Goal: Use online tool/utility: Utilize a website feature to perform a specific function

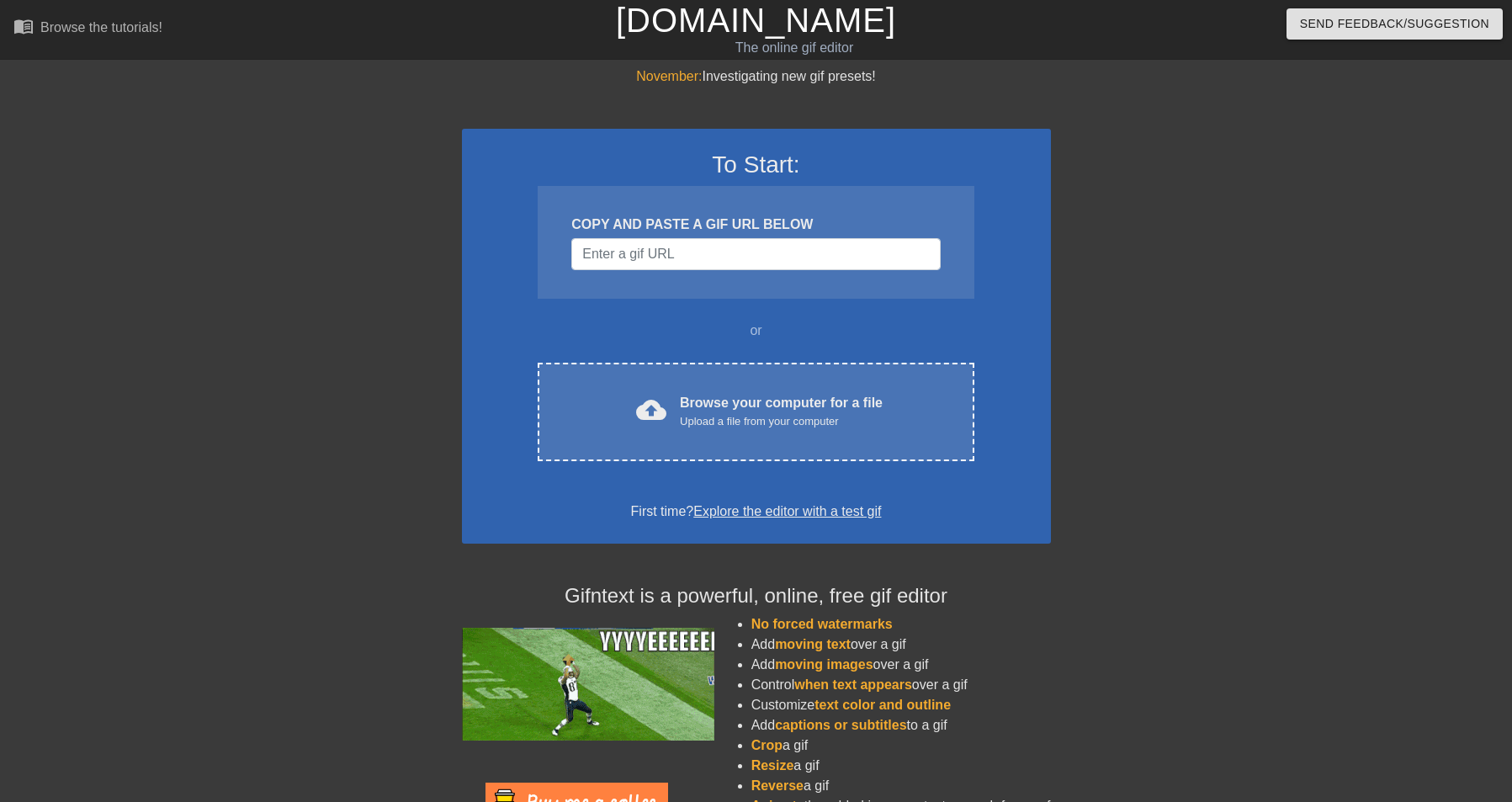
scroll to position [10, 0]
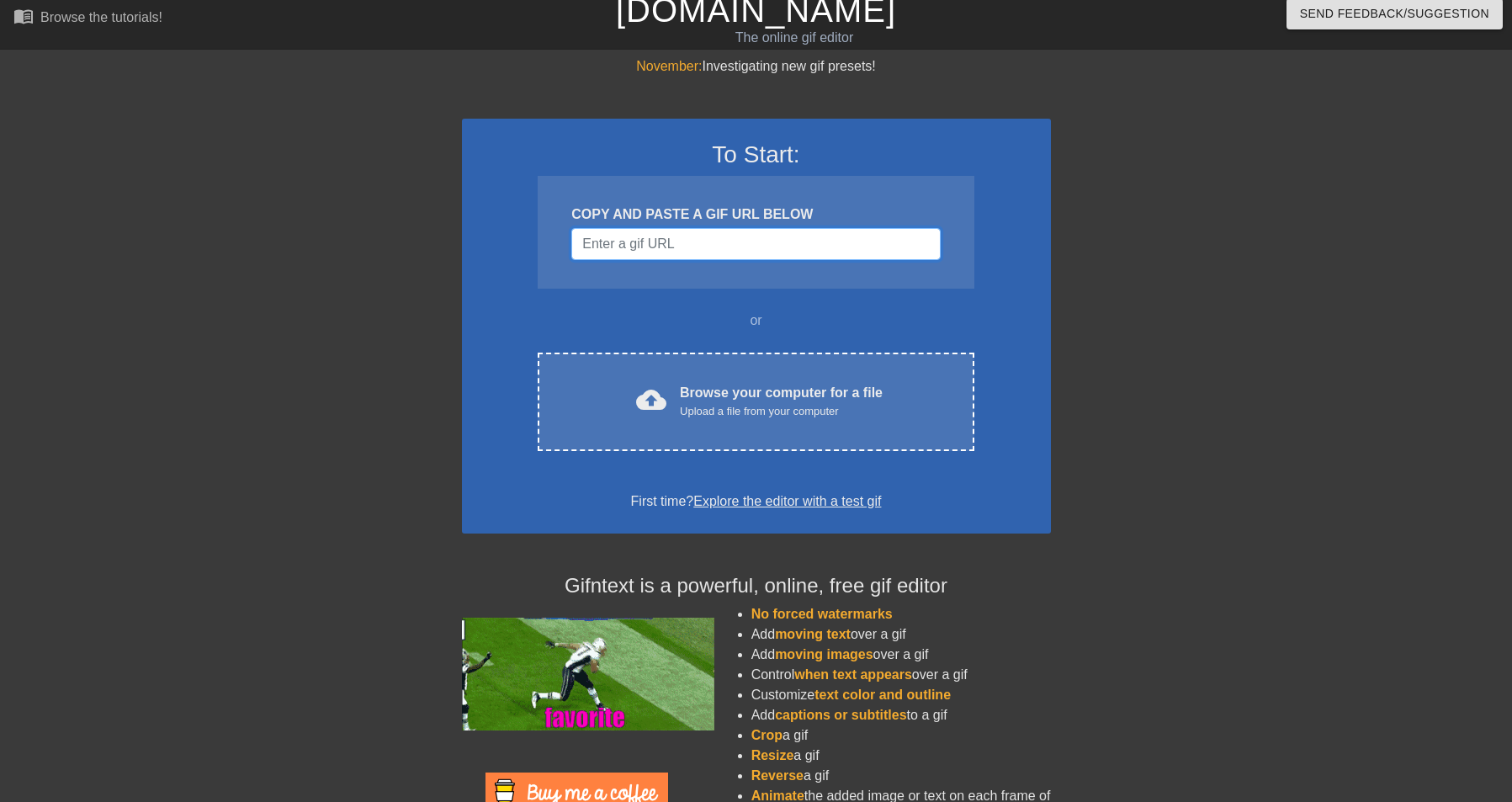
click at [854, 243] on input "Username" at bounding box center [755, 244] width 368 height 32
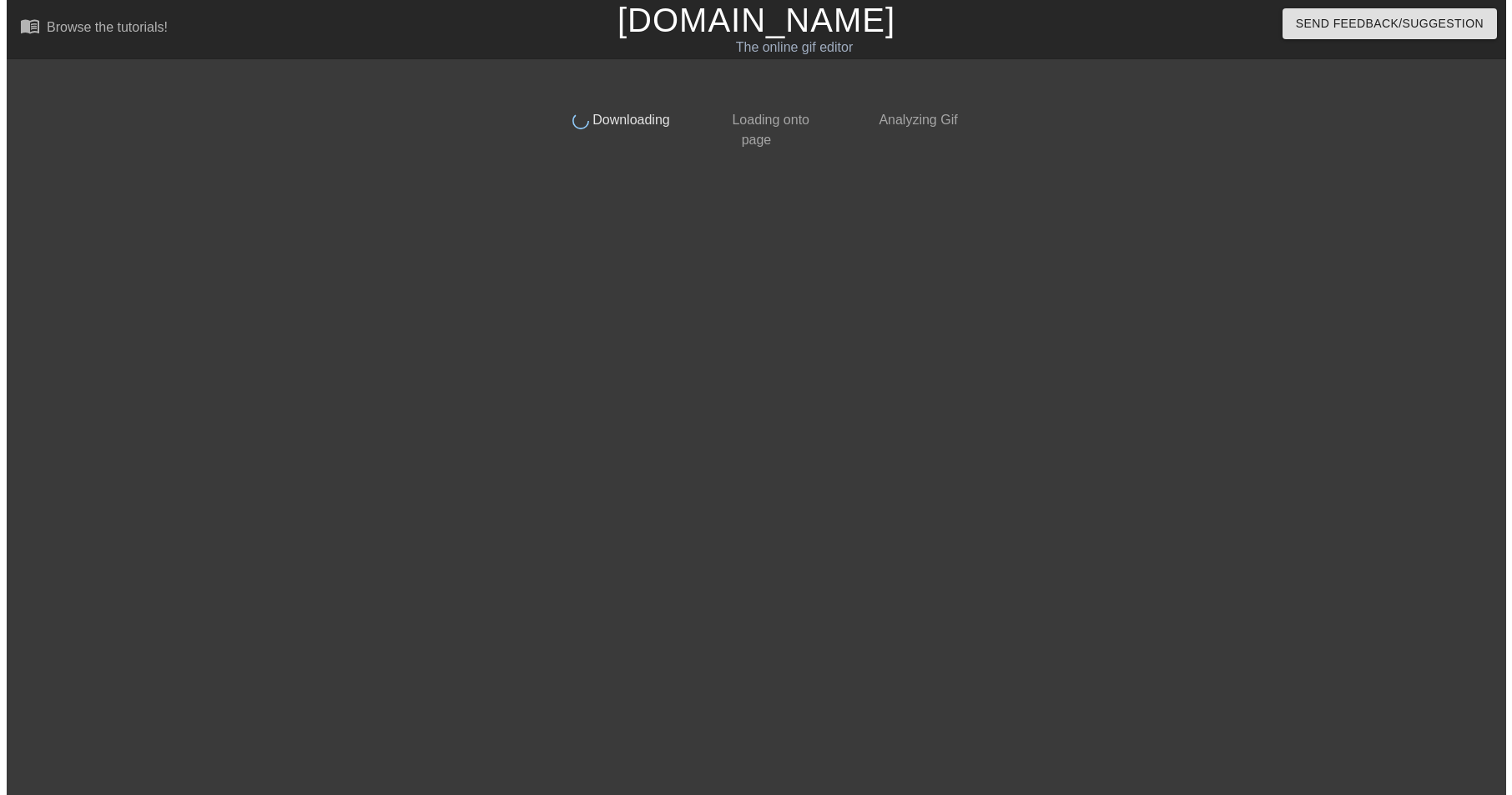
scroll to position [0, 0]
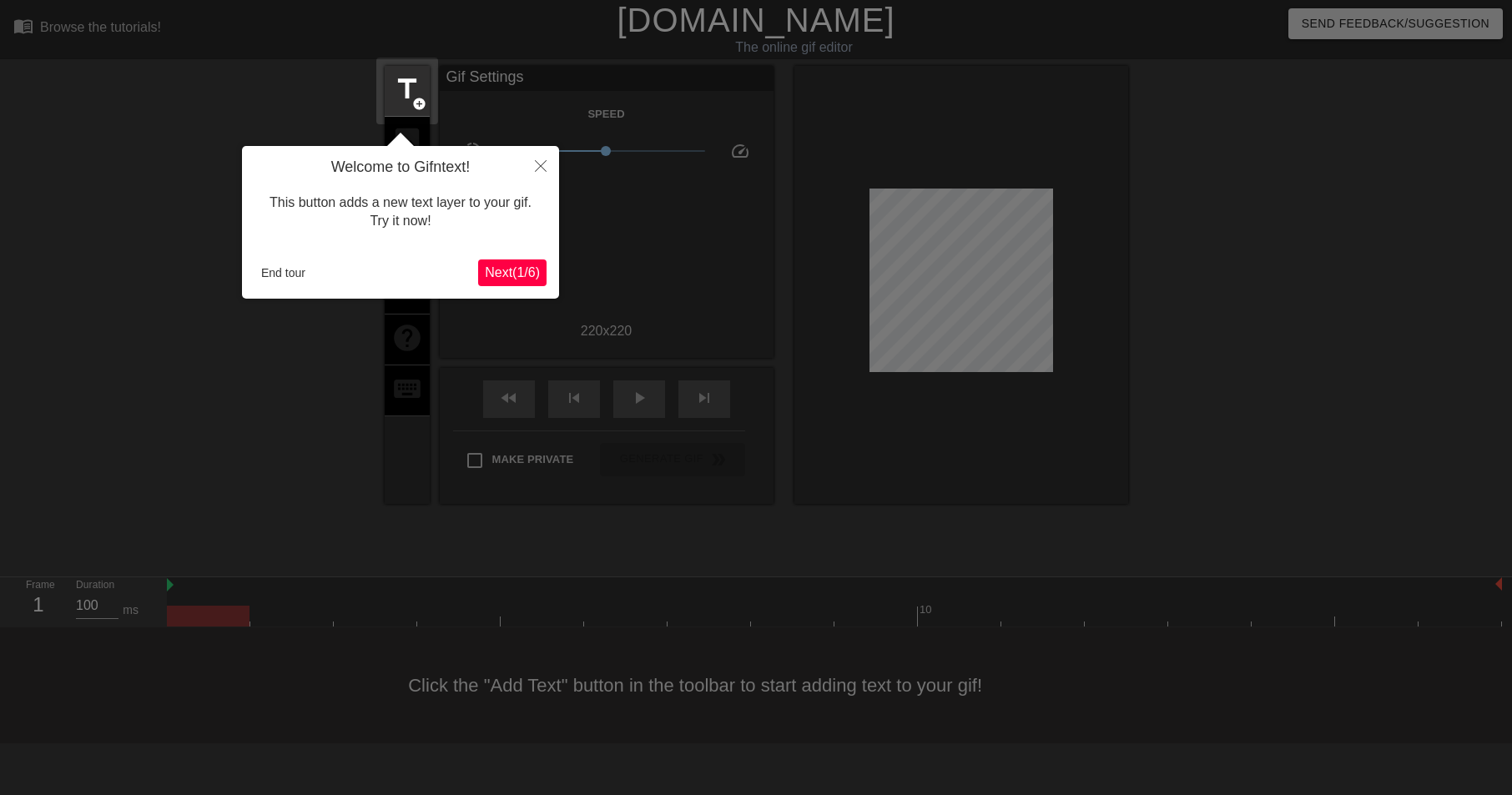
click at [518, 283] on button "Next ( 1 / 6 )" at bounding box center [513, 272] width 68 height 26
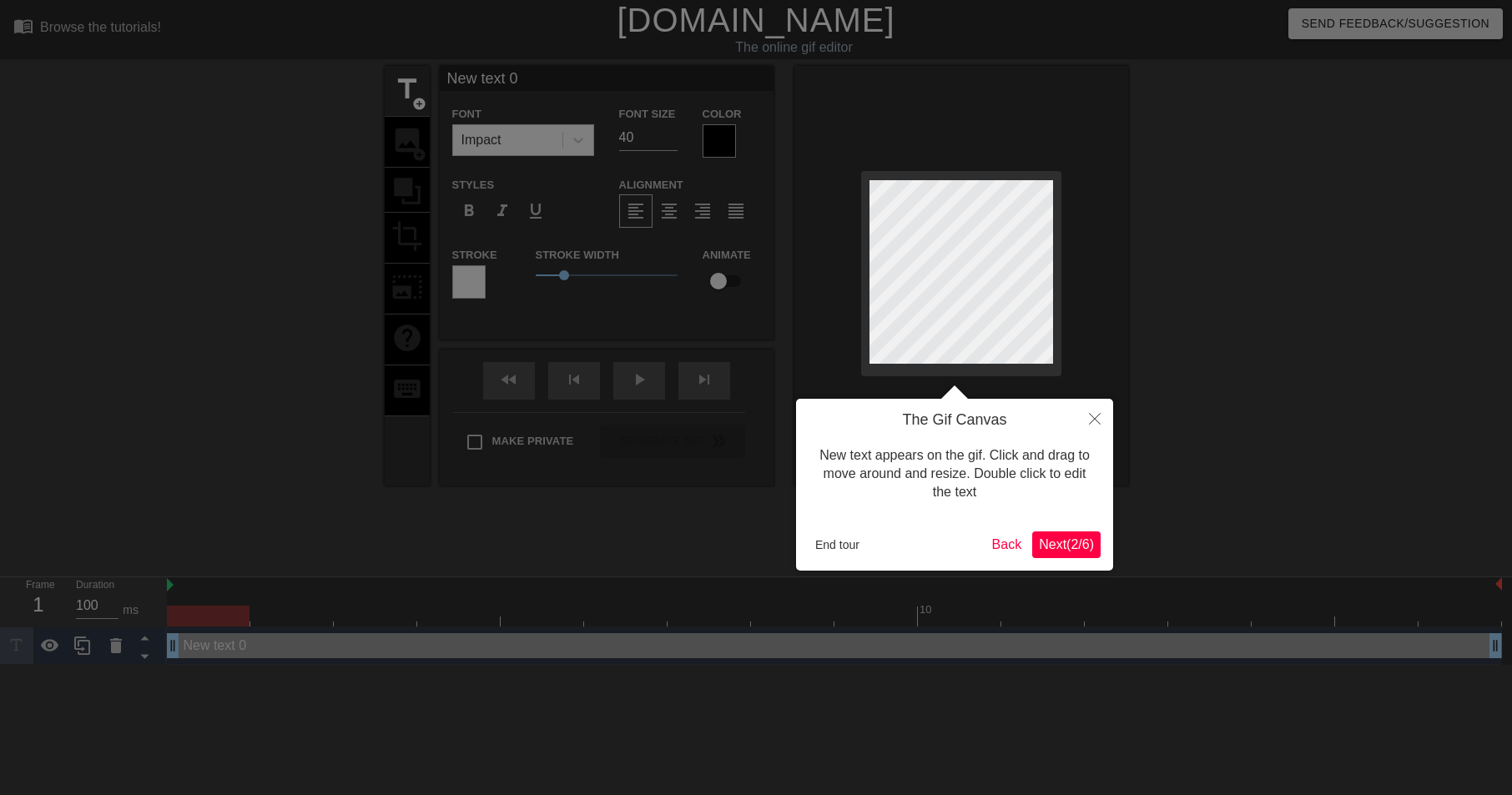
click at [1056, 537] on span "Next ( 2 / 6 )" at bounding box center [1066, 544] width 55 height 14
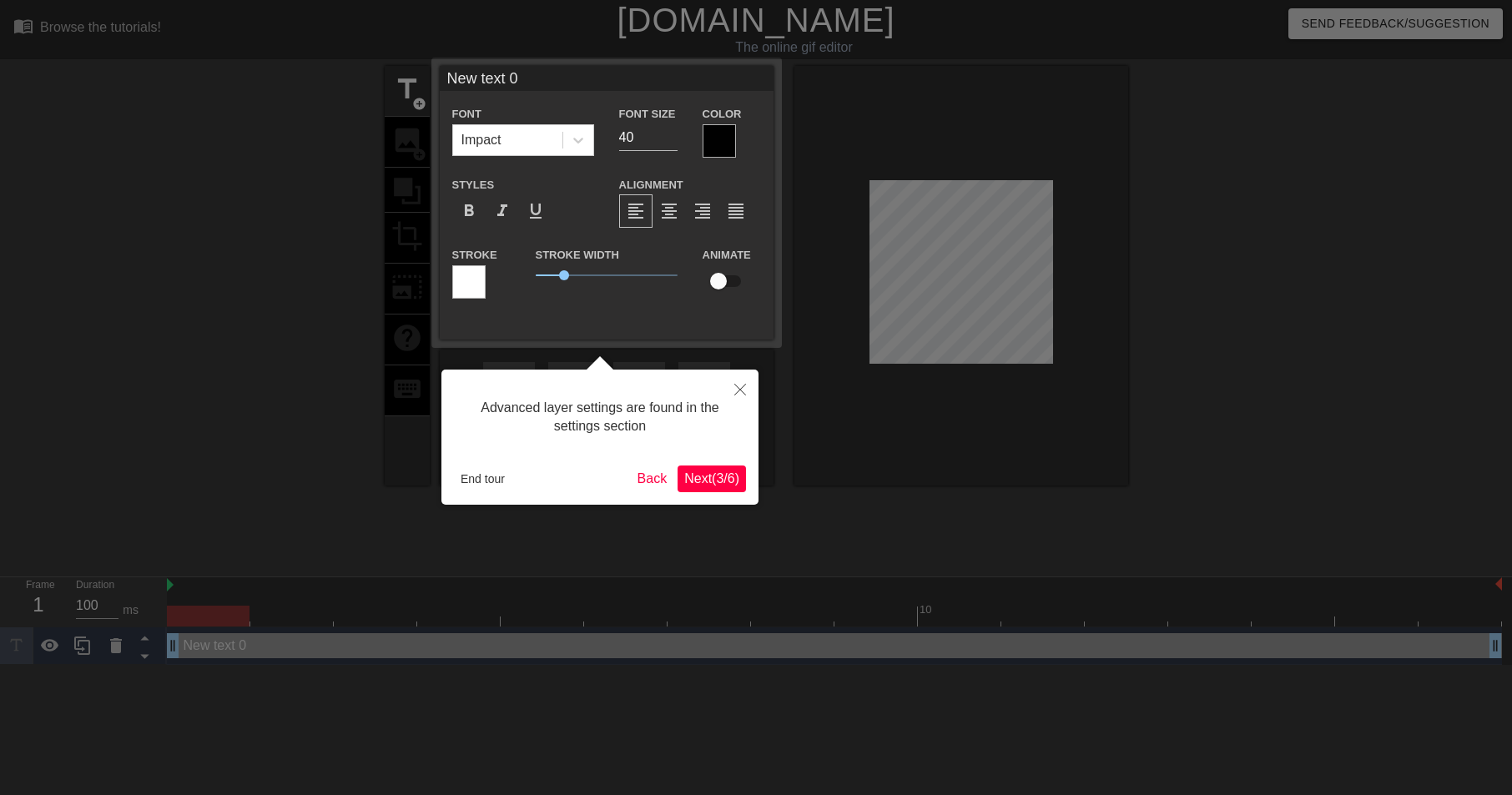
click at [730, 484] on span "Next ( 3 / 6 )" at bounding box center [712, 478] width 55 height 14
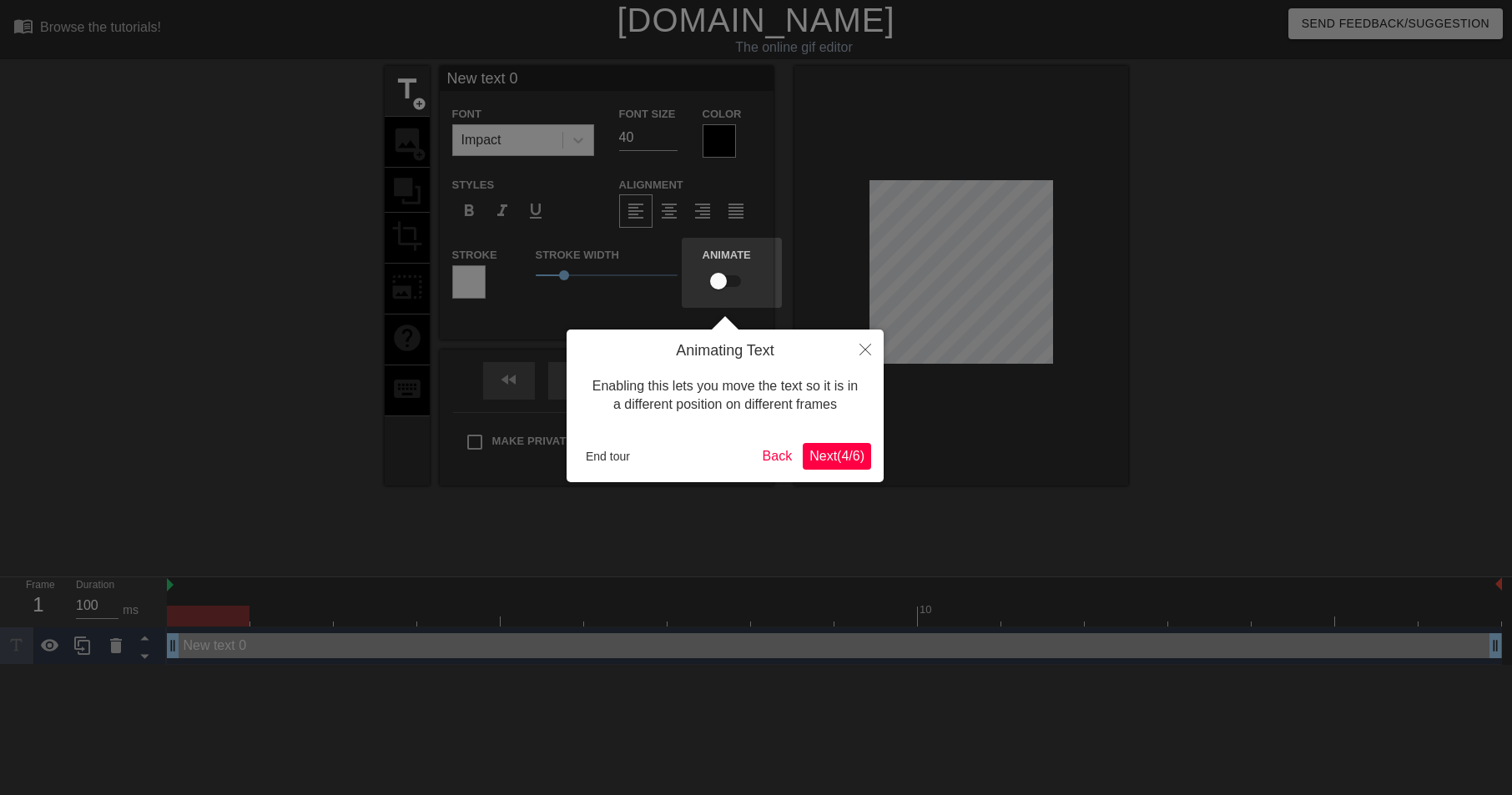
click at [856, 456] on span "Next ( 4 / 6 )" at bounding box center [837, 455] width 55 height 14
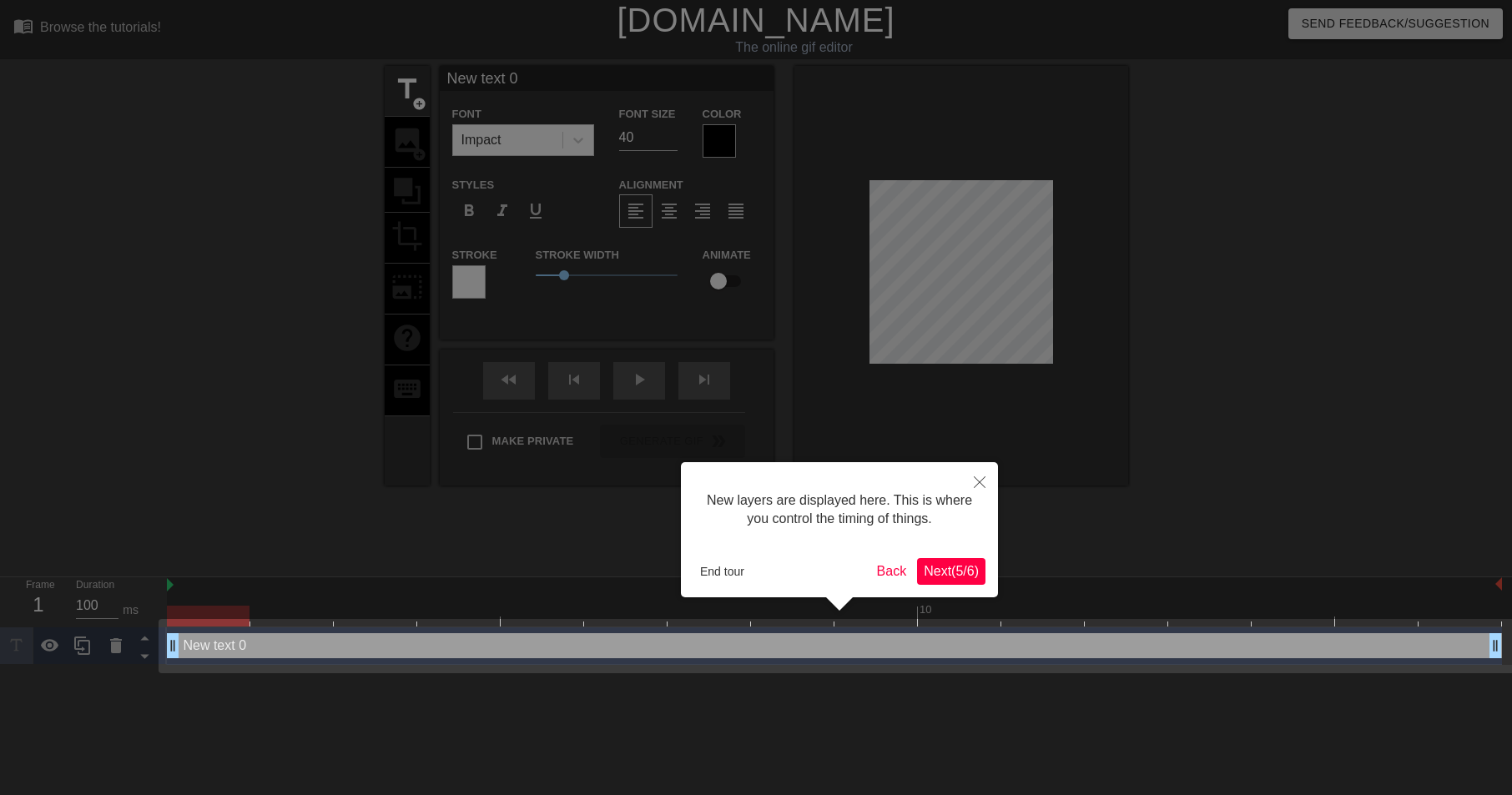
click at [948, 569] on span "Next ( 5 / 6 )" at bounding box center [951, 570] width 55 height 14
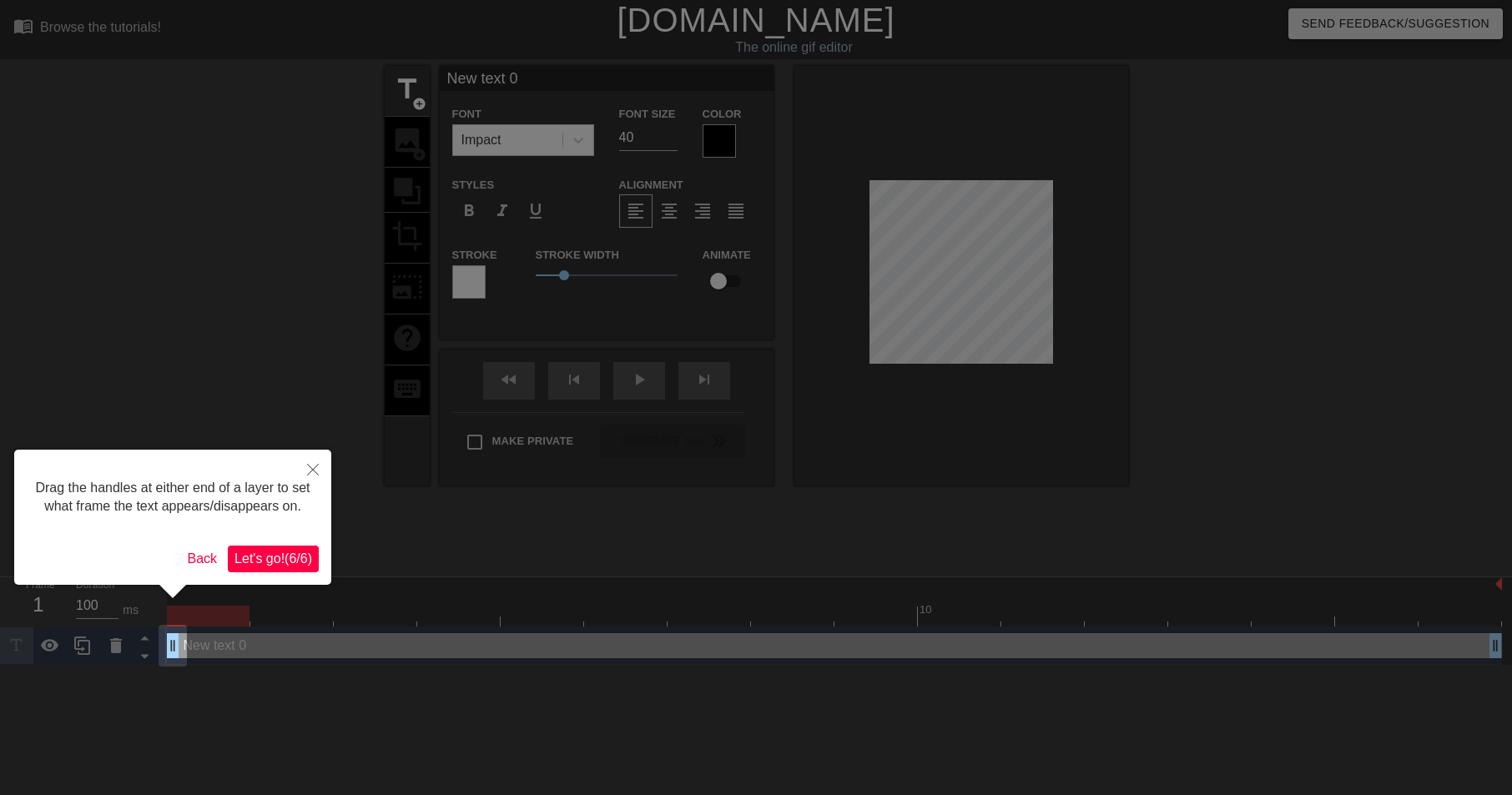
click at [294, 565] on span "Let's go! ( 6 / 6 )" at bounding box center [272, 558] width 77 height 14
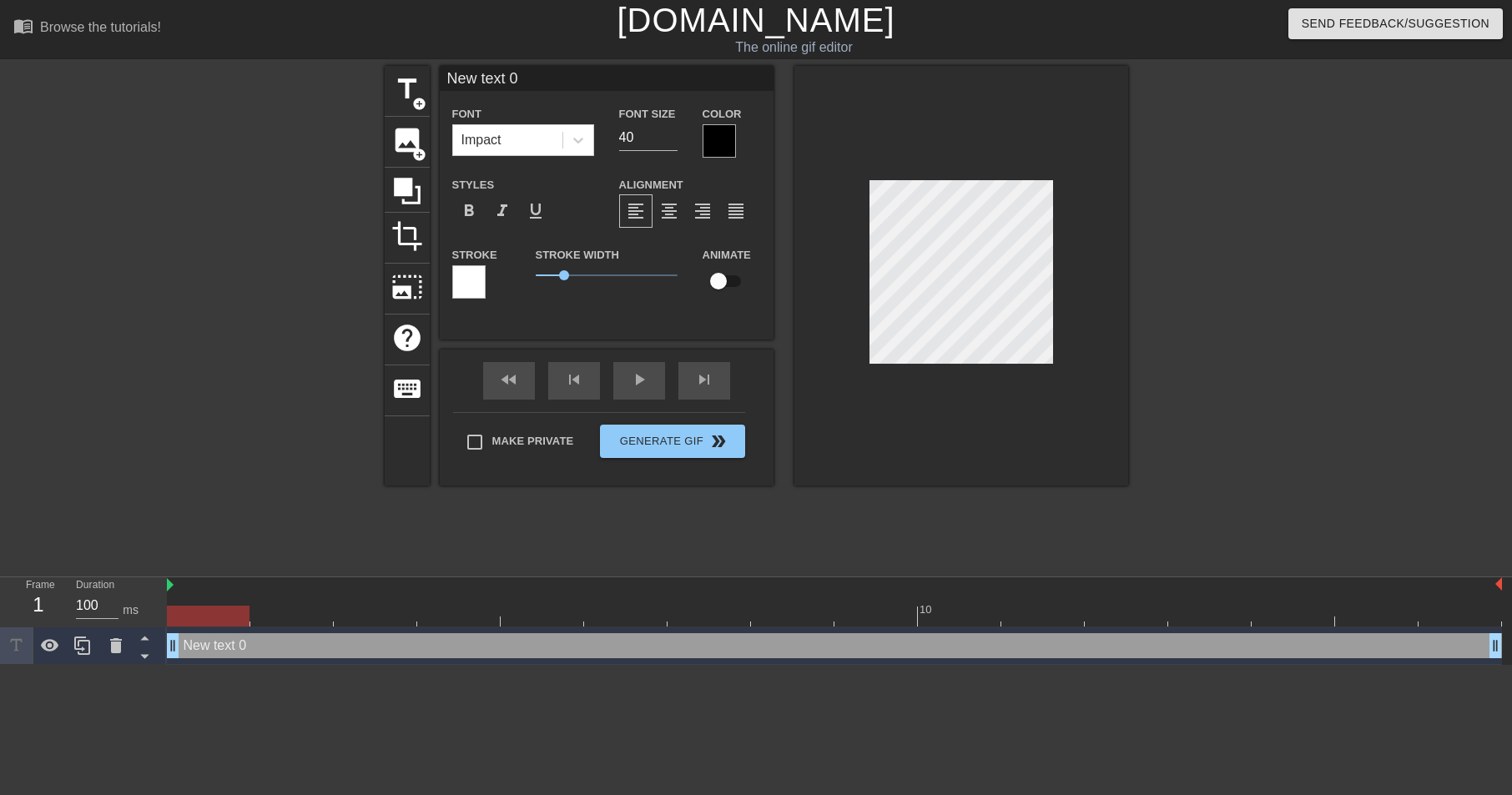
type input "New tet 0"
type textarea "New tet 0"
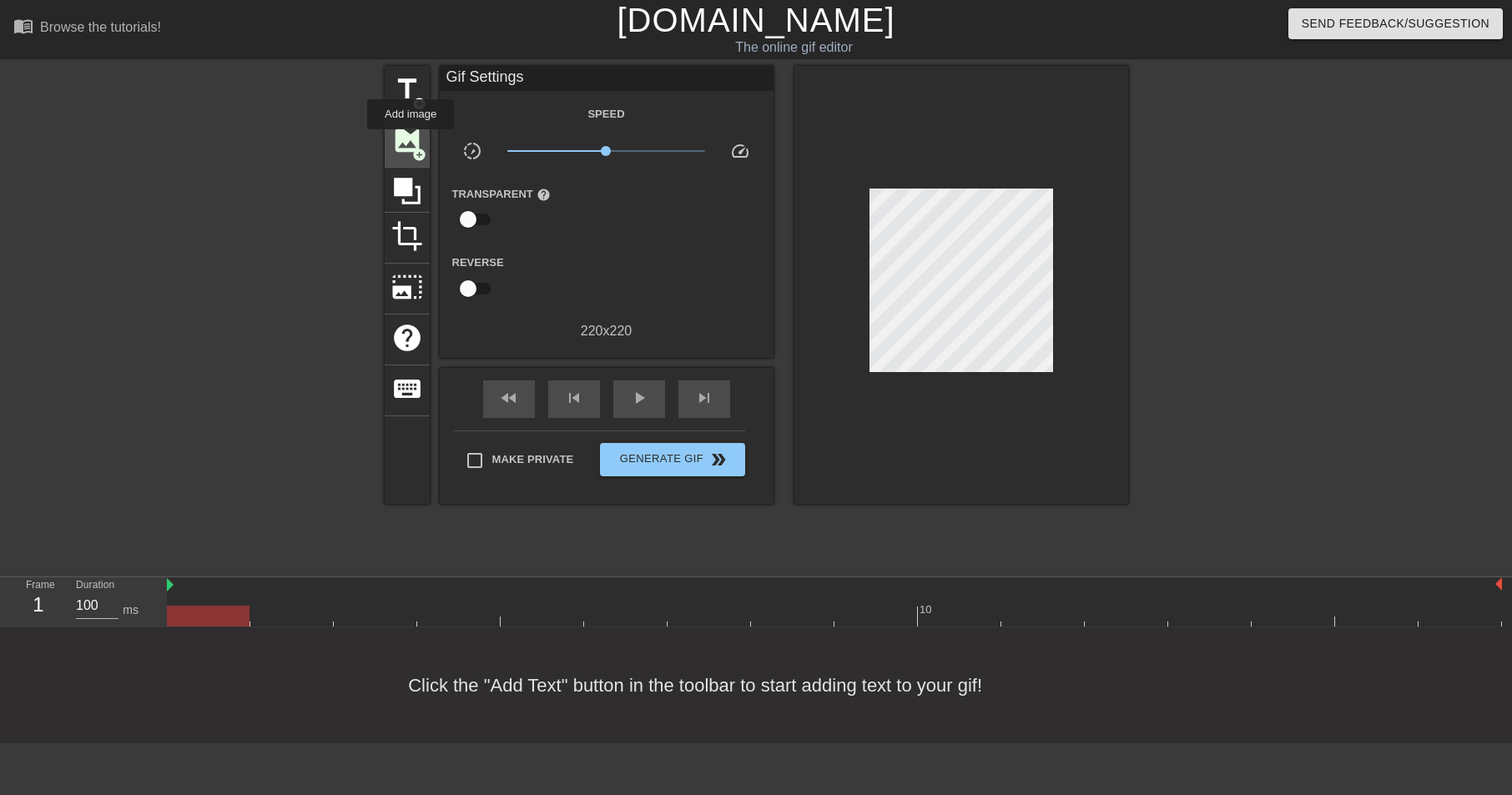
click at [410, 140] on span "image" at bounding box center [407, 140] width 32 height 31
click at [408, 151] on span "image" at bounding box center [407, 140] width 32 height 31
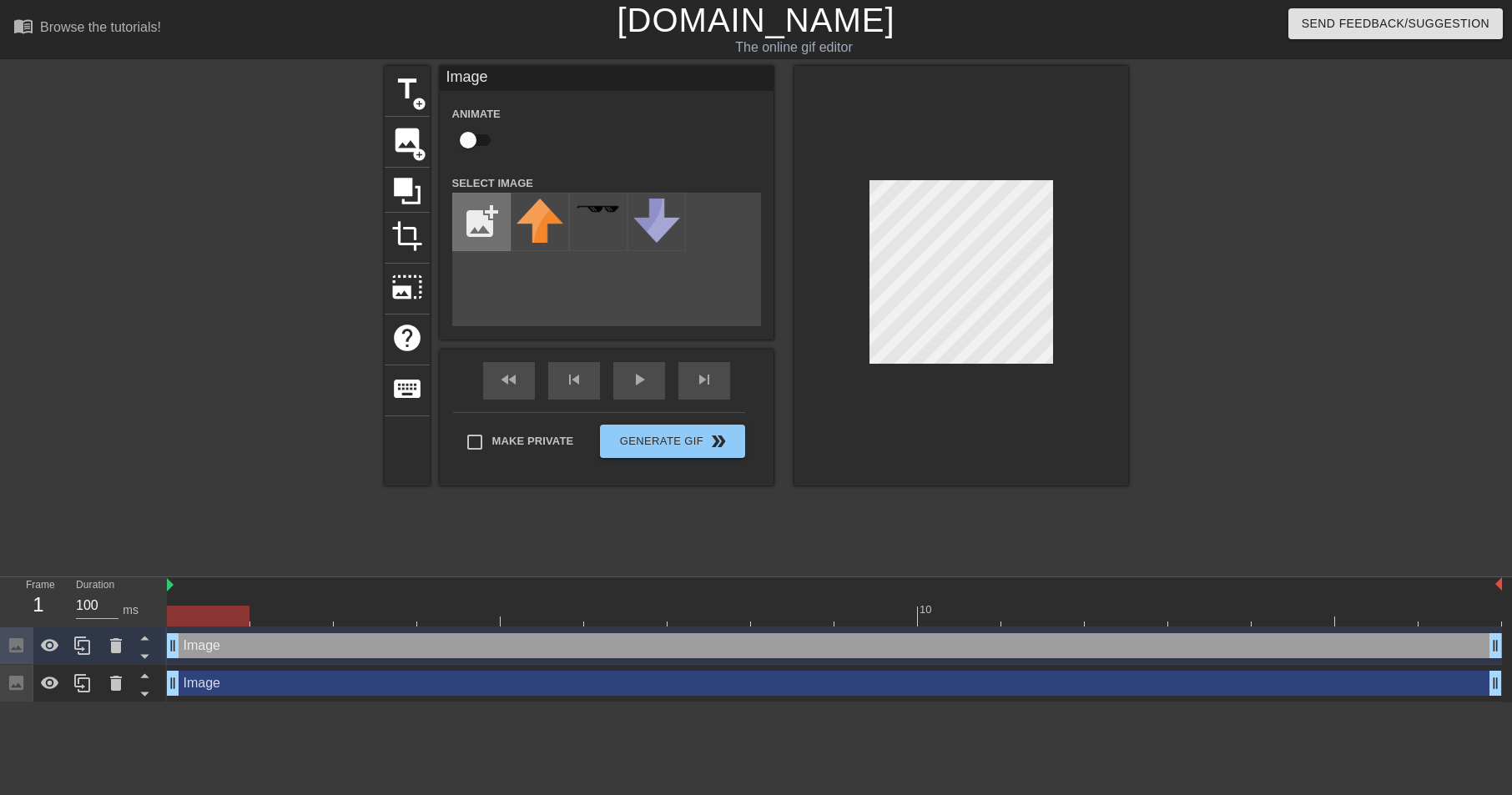
click at [471, 216] on input "file" at bounding box center [481, 221] width 57 height 57
click at [479, 224] on input "file" at bounding box center [481, 221] width 57 height 57
type input "C:\fakepath\T0EJG3Q4X-U06G1796VPZ-6b2bf22dd510-512-removebg-preview.png"
click at [559, 217] on img at bounding box center [540, 221] width 47 height 47
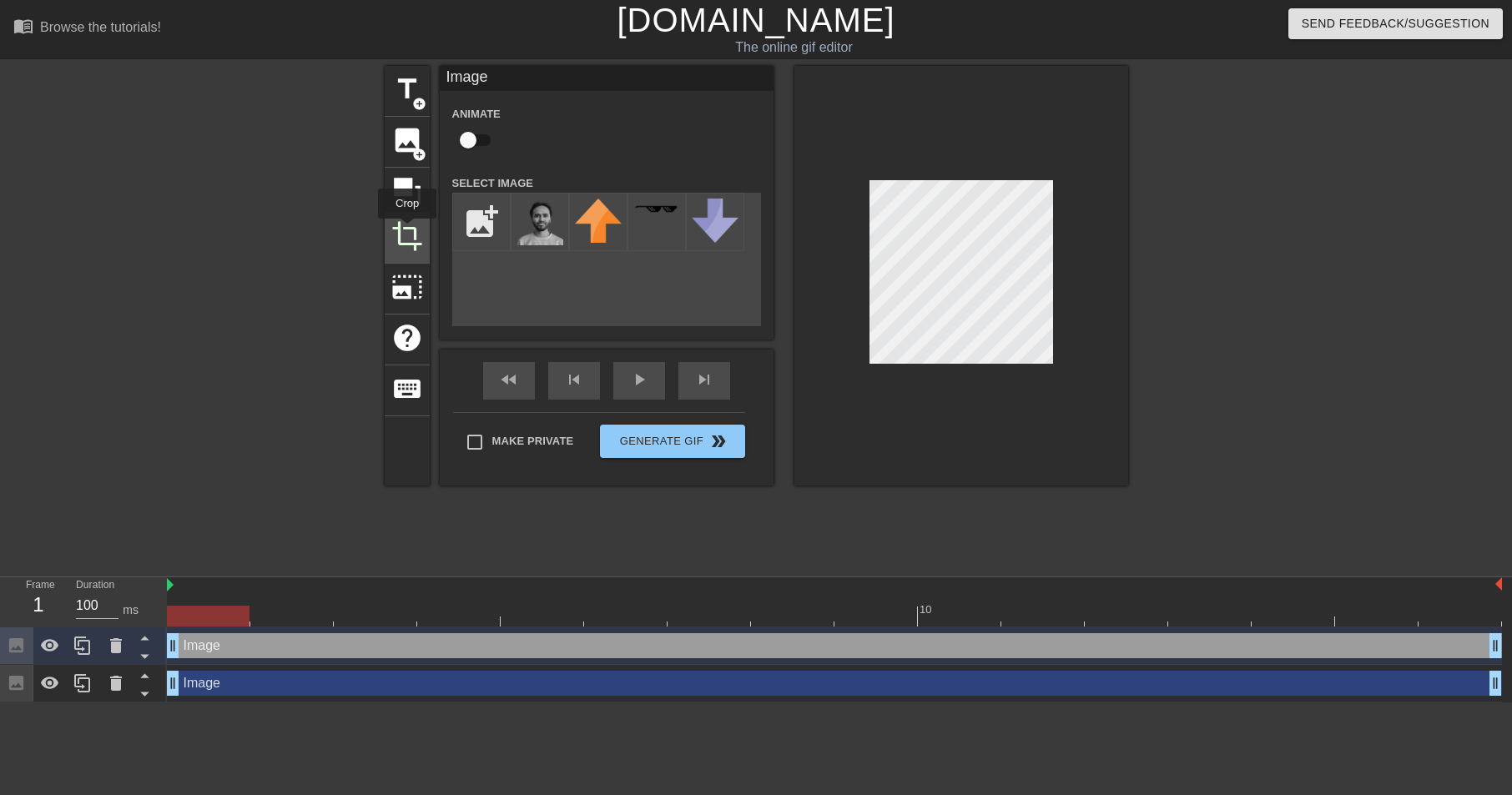
click at [408, 230] on span "crop" at bounding box center [407, 236] width 32 height 31
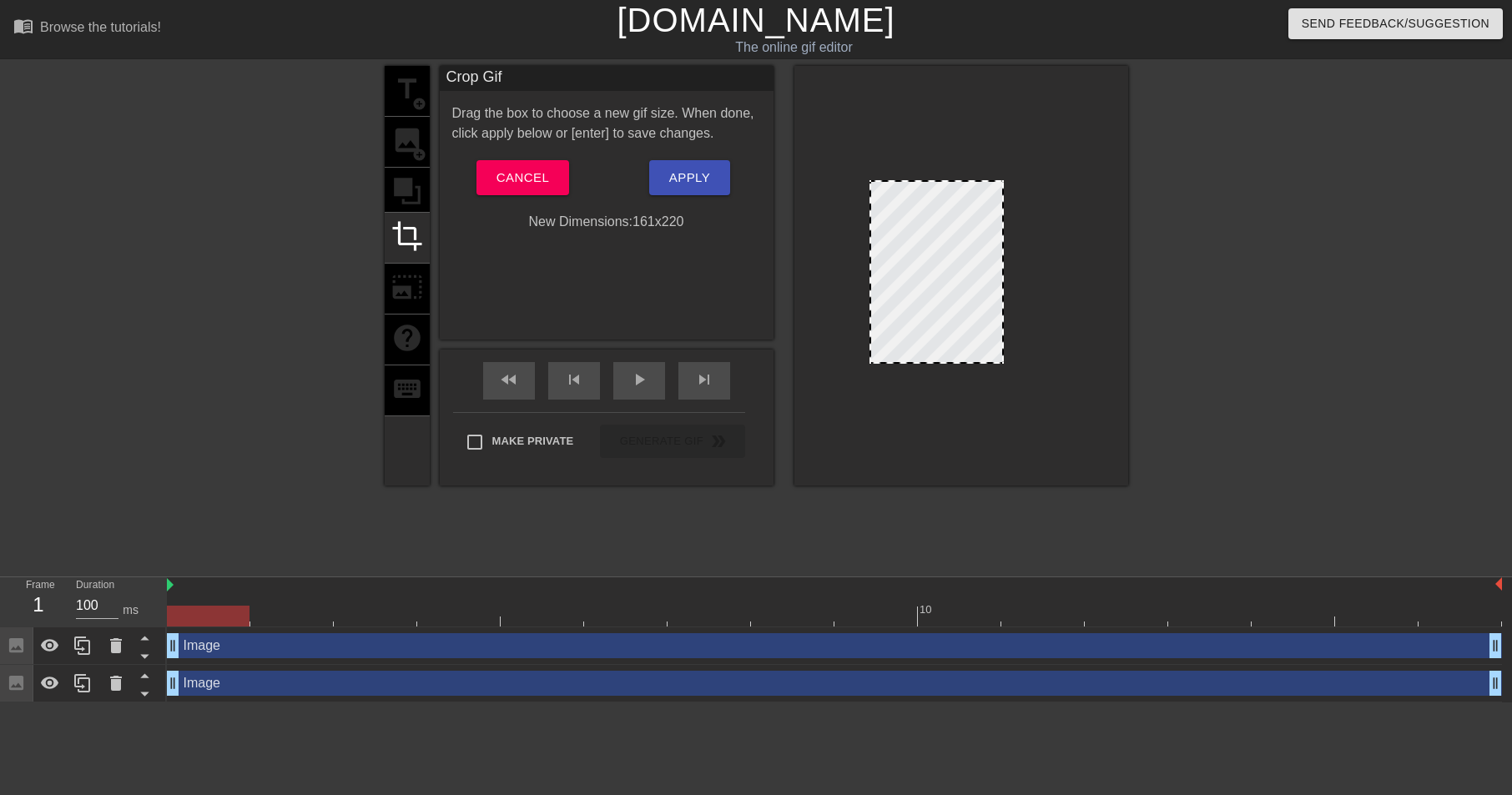
drag, startPoint x: 1045, startPoint y: 354, endPoint x: 995, endPoint y: 315, distance: 63.4
click at [513, 174] on span "Cancel" at bounding box center [523, 177] width 53 height 21
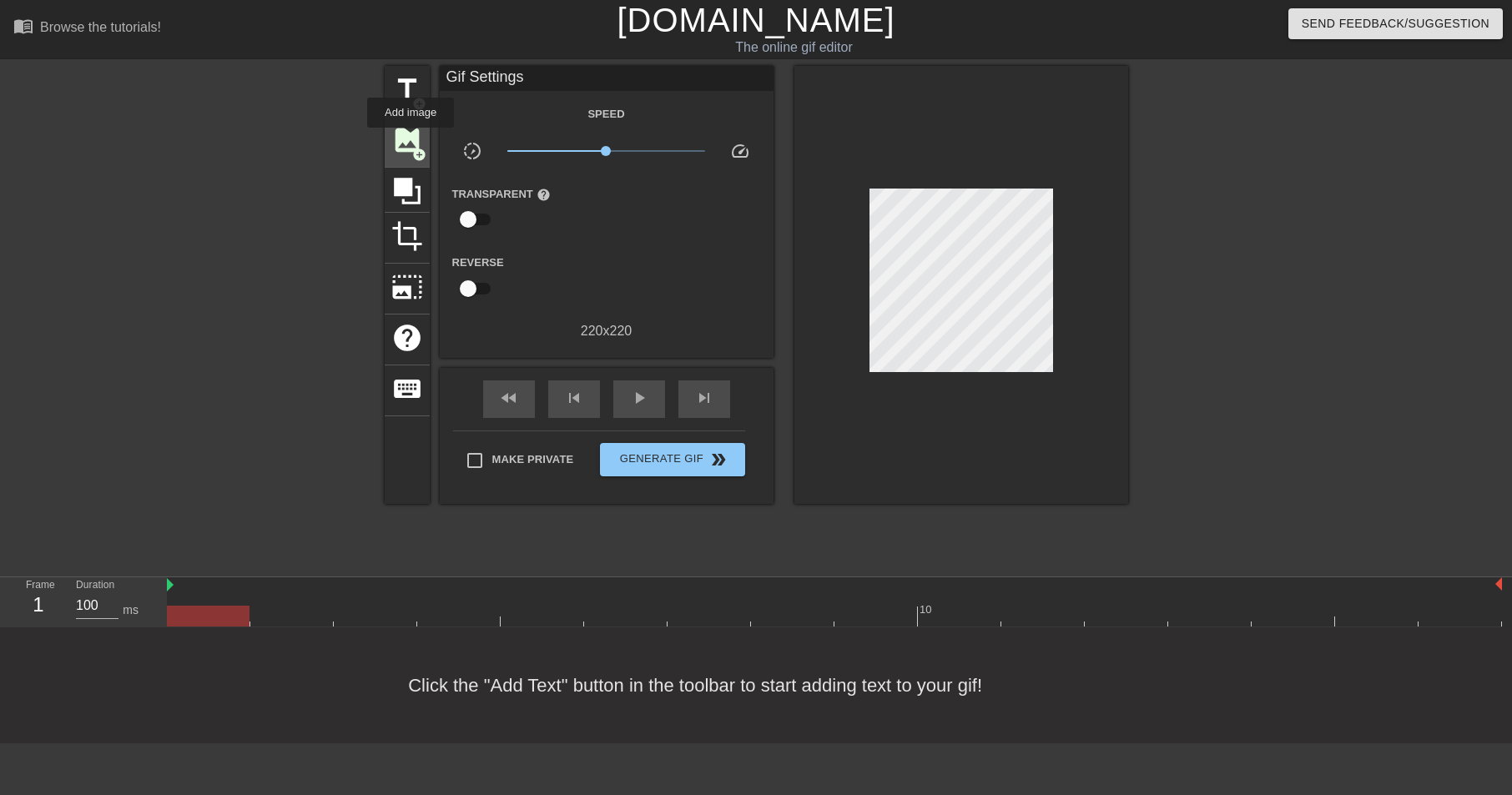
click at [411, 140] on span "image" at bounding box center [407, 140] width 32 height 31
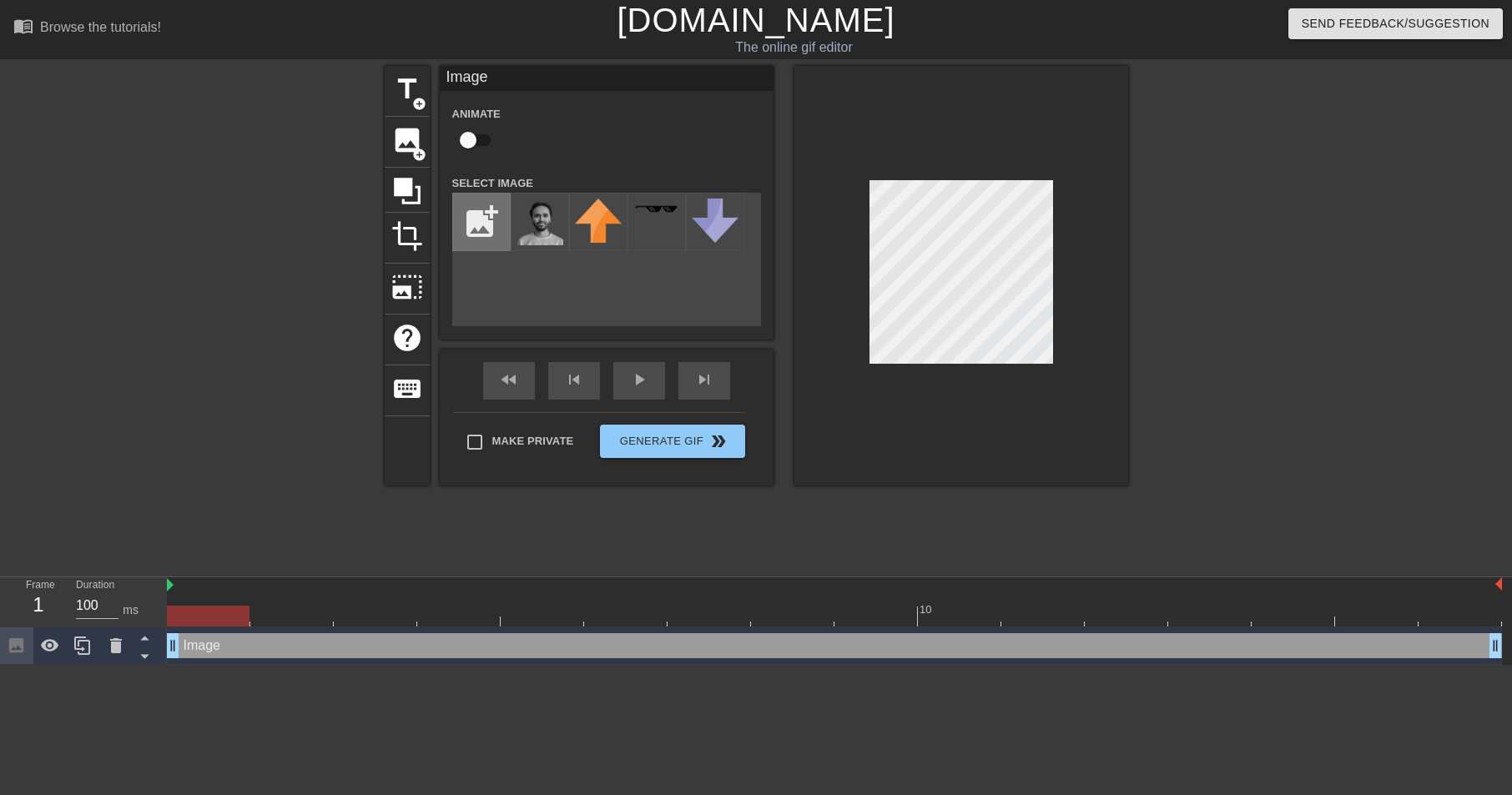
click at [472, 205] on input "file" at bounding box center [481, 221] width 57 height 57
type input "C:\fakepath\T0EJG3Q4X-U06G1796VPZ-6b2bf22dd510-512-removebg-preview.png"
click at [553, 234] on img at bounding box center [540, 230] width 47 height 63
click at [1160, 341] on div at bounding box center [1273, 316] width 250 height 500
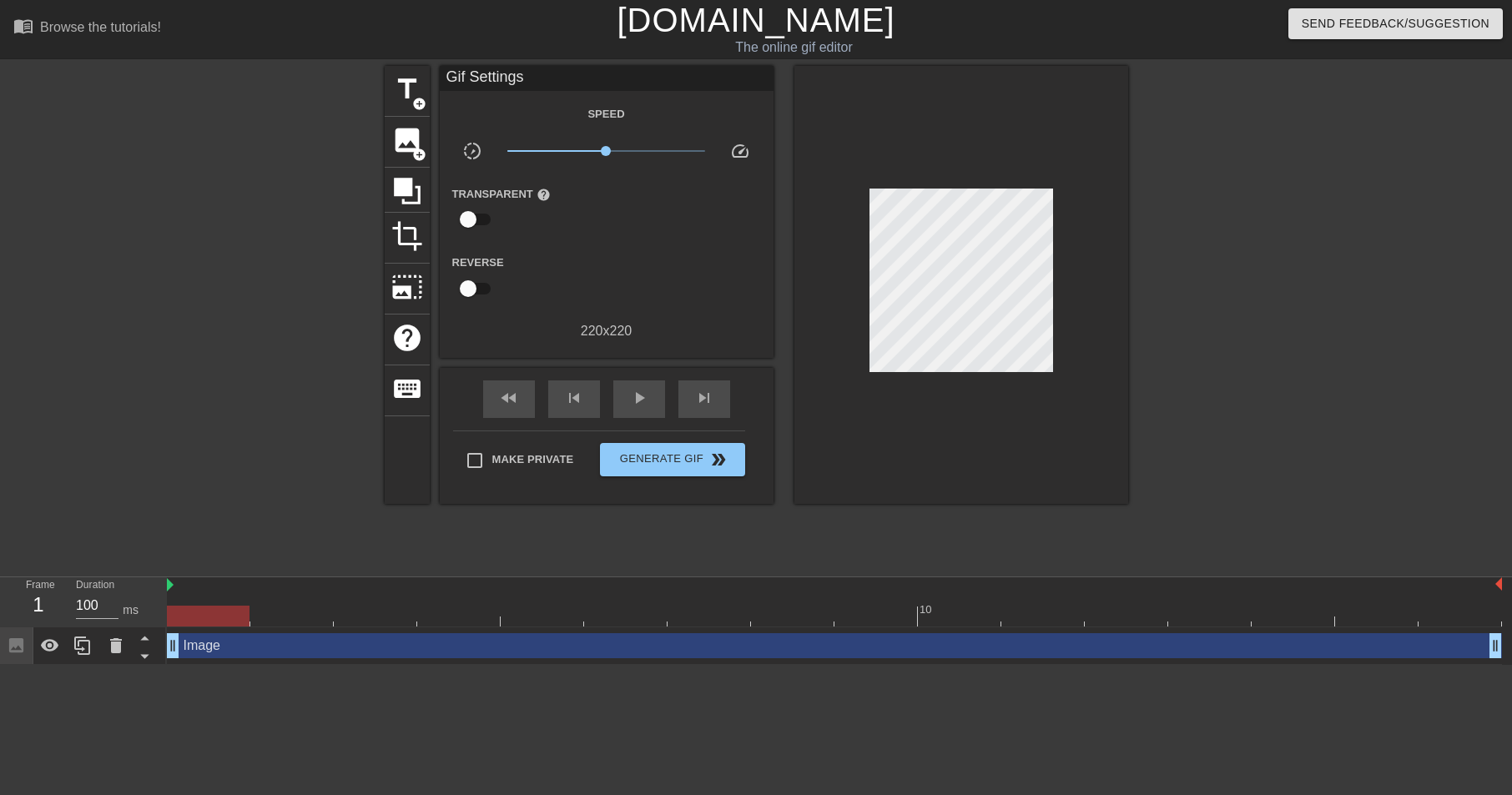
click at [1011, 438] on div at bounding box center [961, 284] width 334 height 438
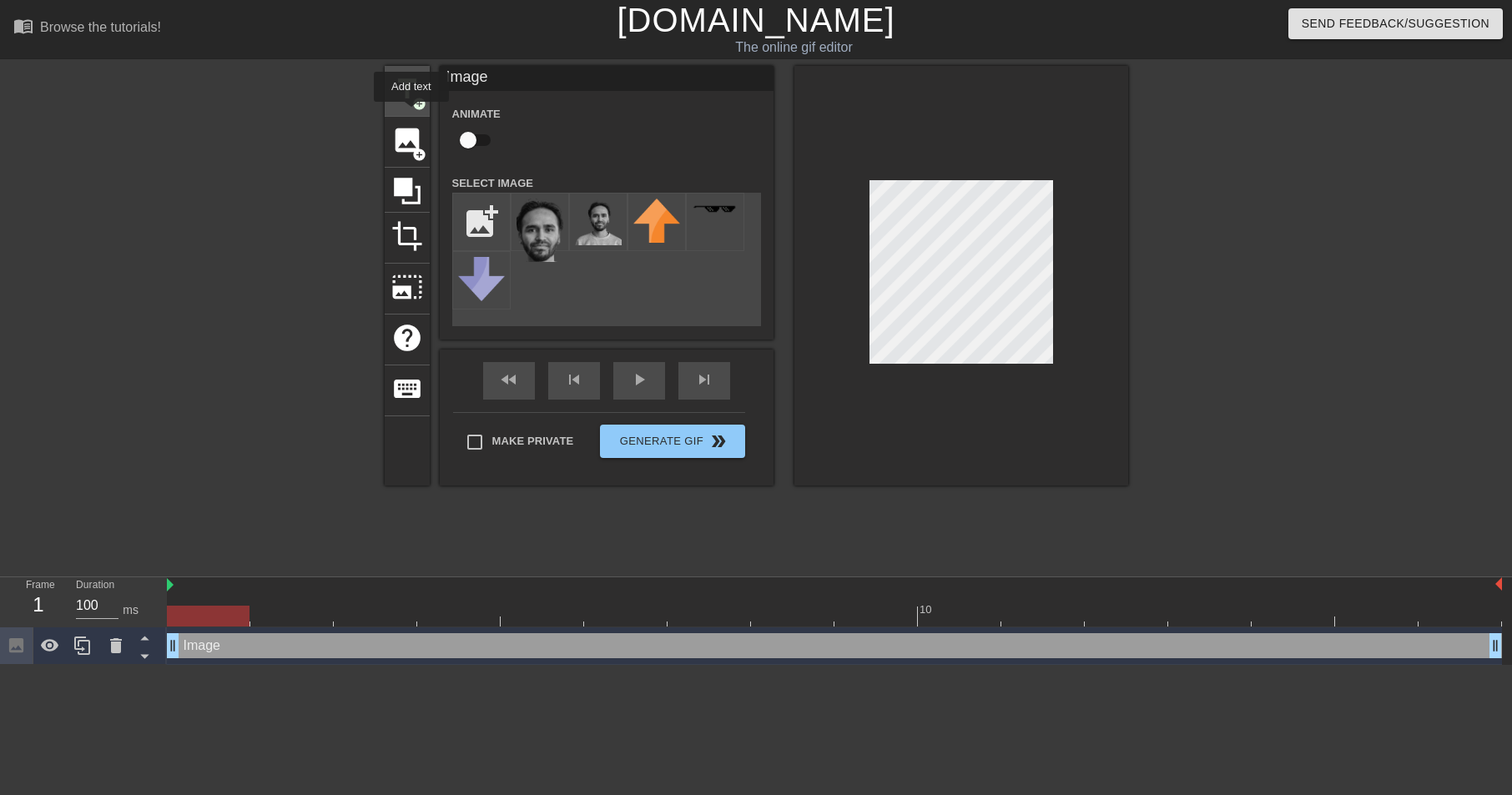
click at [410, 96] on span "title" at bounding box center [407, 89] width 32 height 31
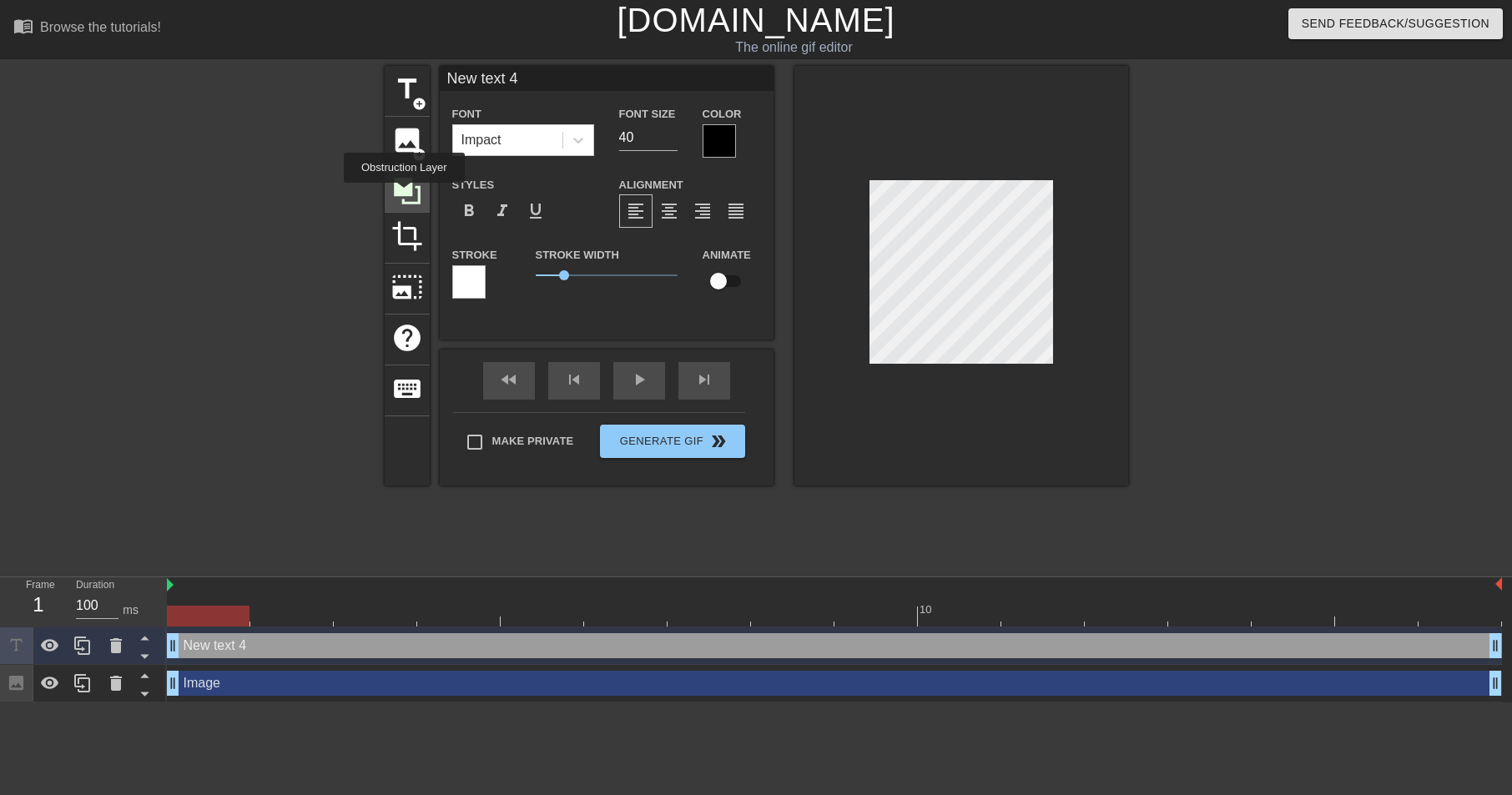
click at [406, 196] on icon at bounding box center [407, 191] width 32 height 31
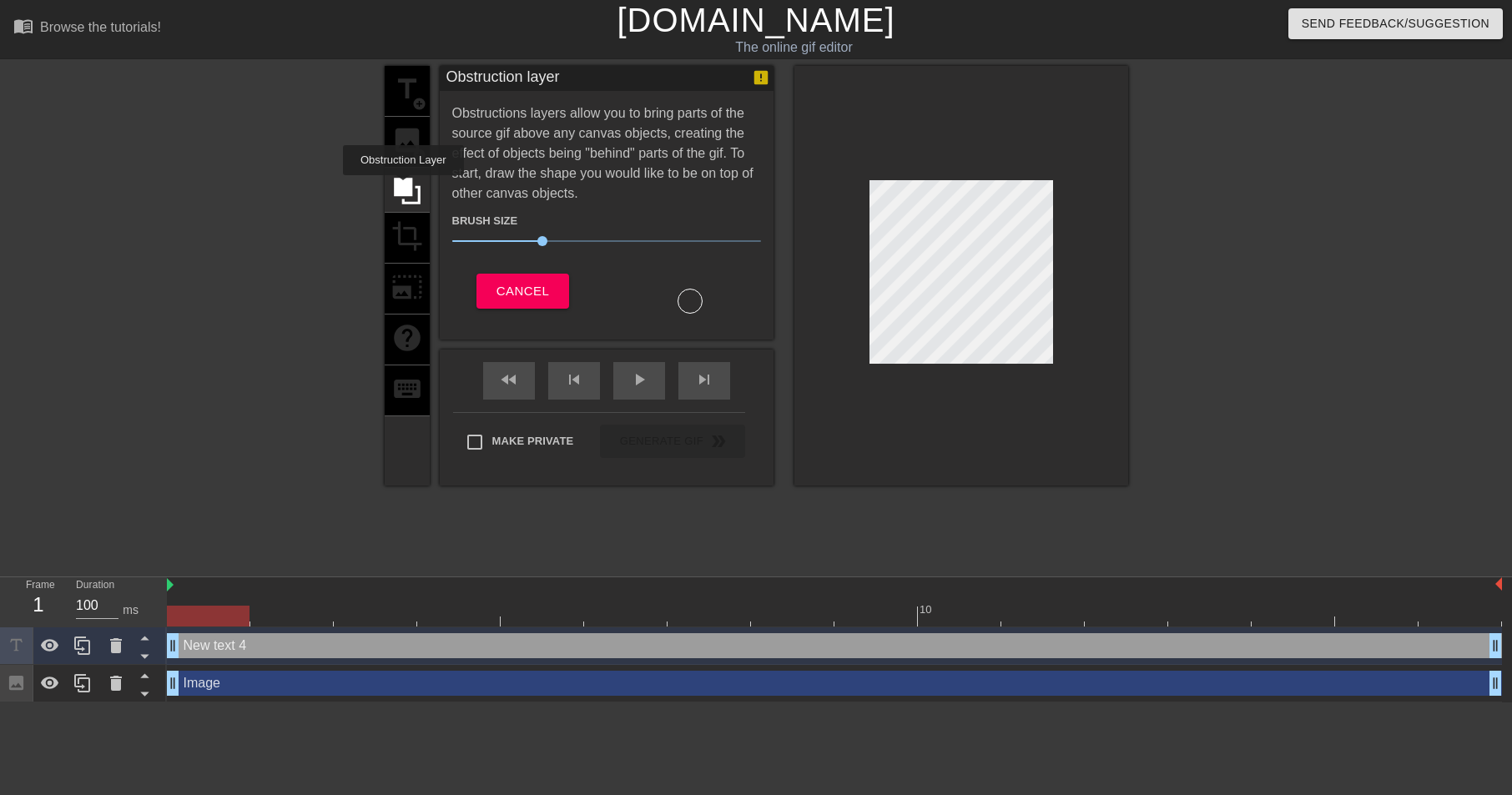
click at [412, 137] on div "title add_circle image add_circle crop photo_size_select_large help keyboard" at bounding box center [407, 275] width 45 height 420
click at [508, 280] on span "Cancel" at bounding box center [523, 290] width 53 height 21
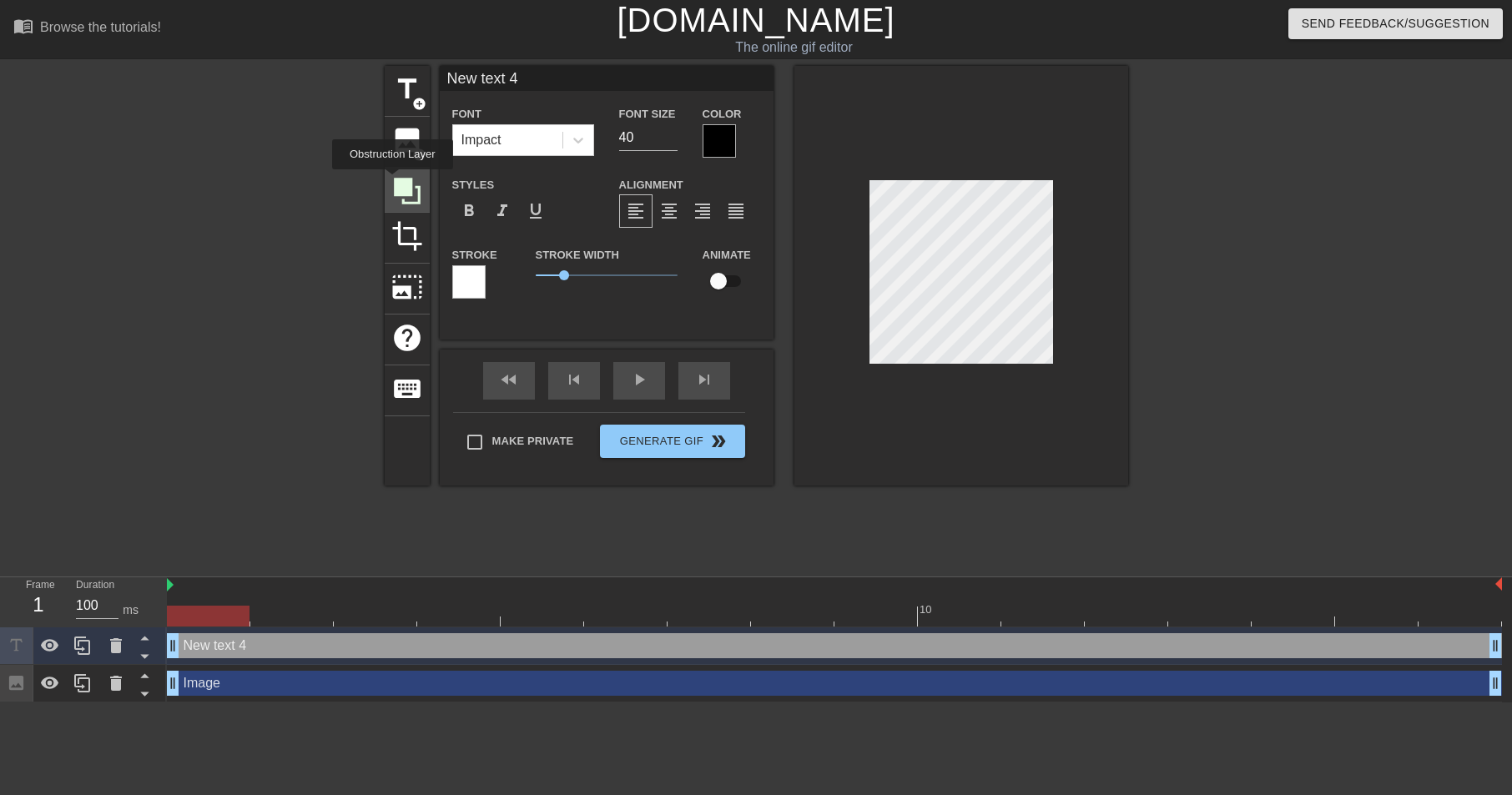
click at [395, 181] on icon at bounding box center [407, 191] width 26 height 26
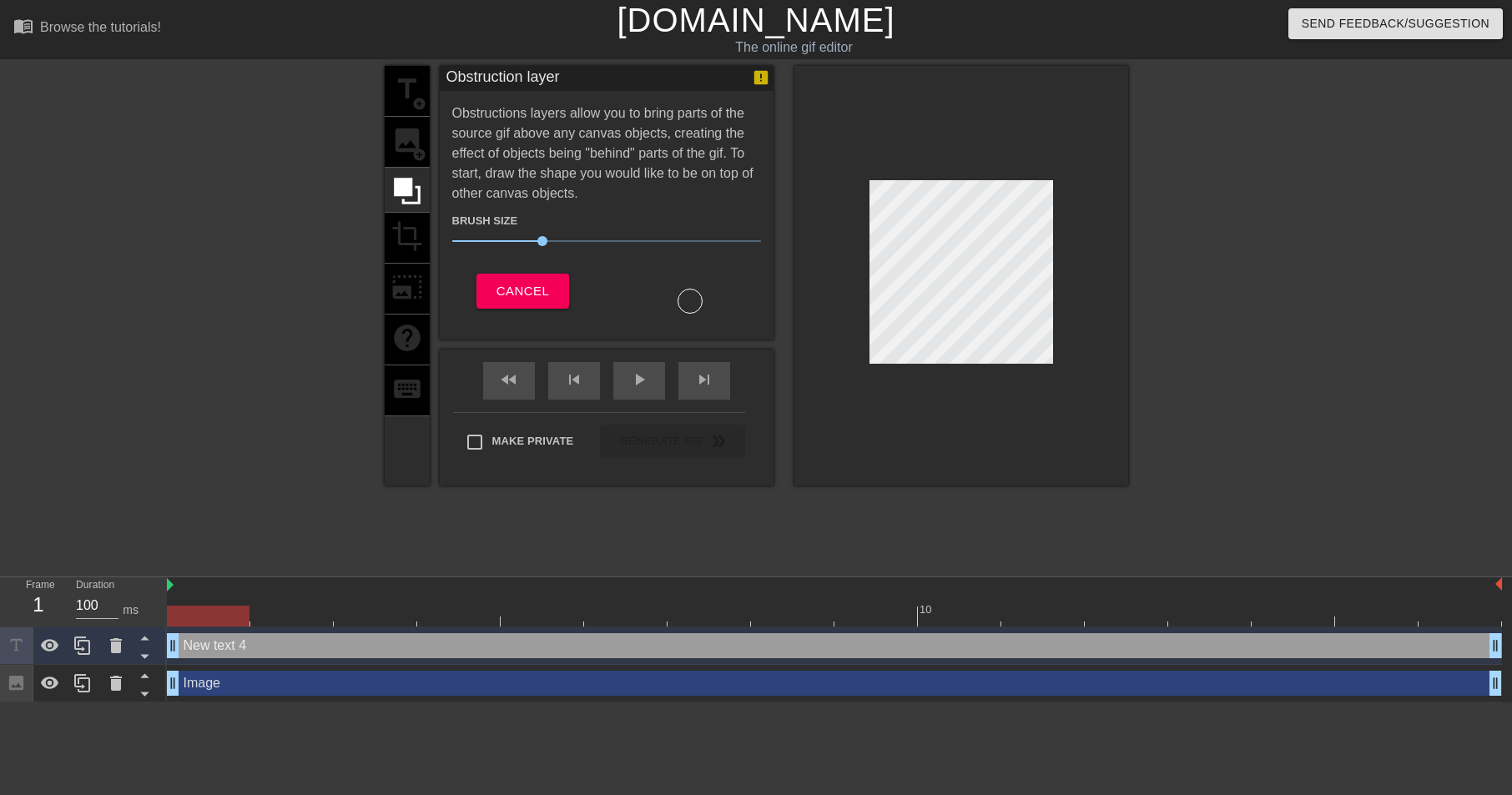
click at [679, 300] on div at bounding box center [690, 300] width 25 height 25
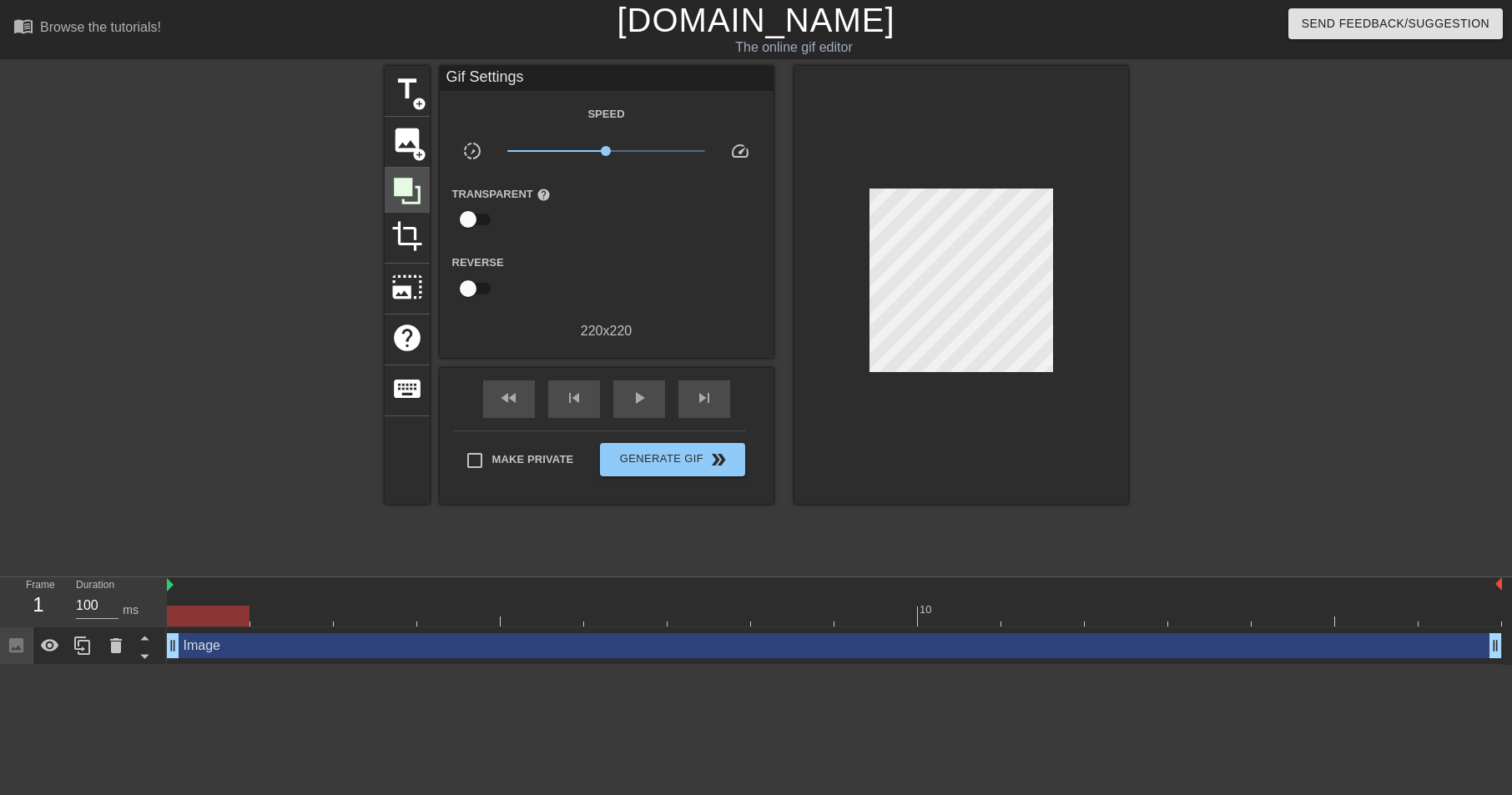
click at [404, 191] on icon at bounding box center [407, 191] width 26 height 26
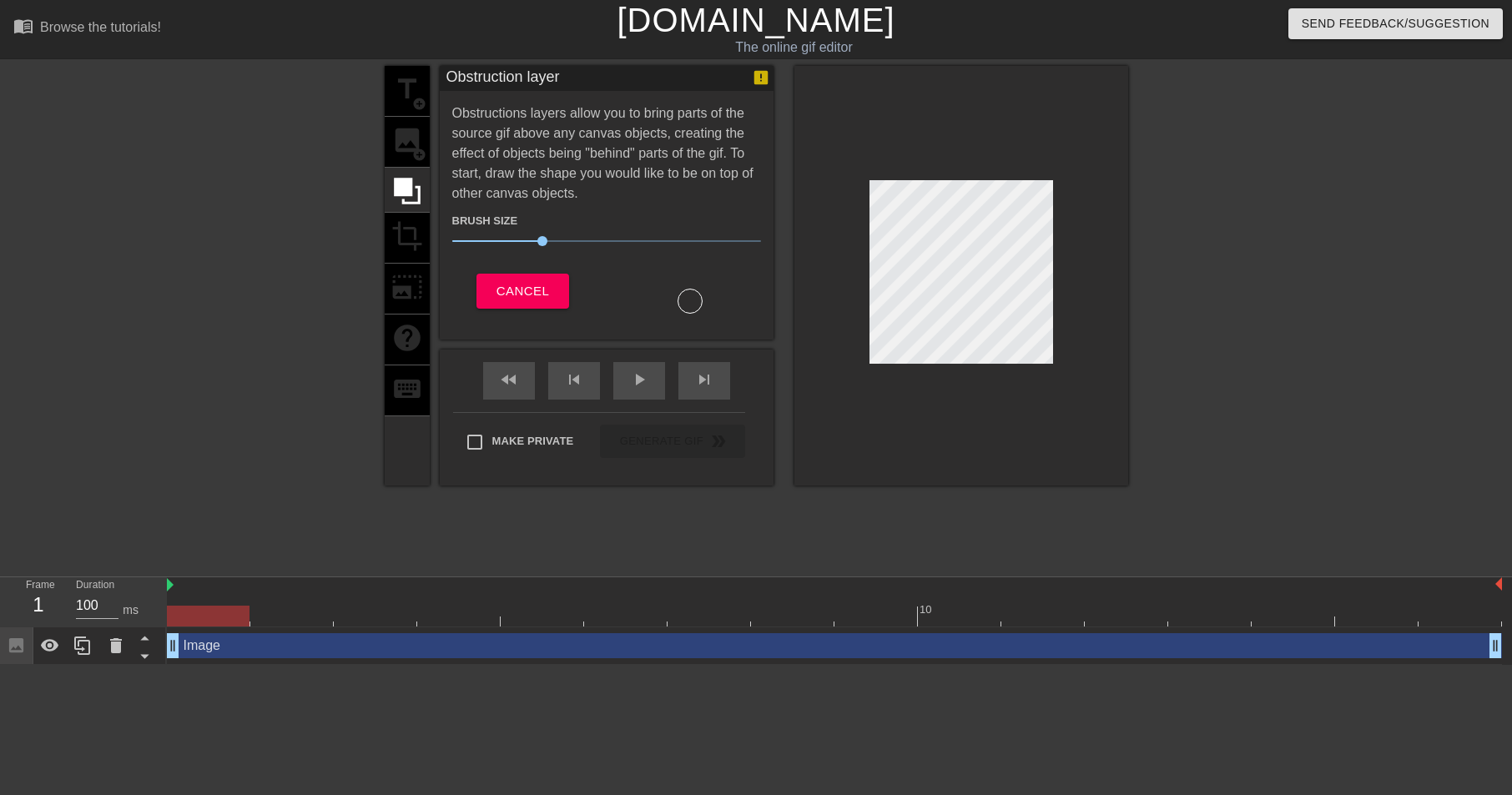
click at [414, 135] on div "title add_circle image add_circle crop photo_size_select_large help keyboard" at bounding box center [407, 275] width 45 height 420
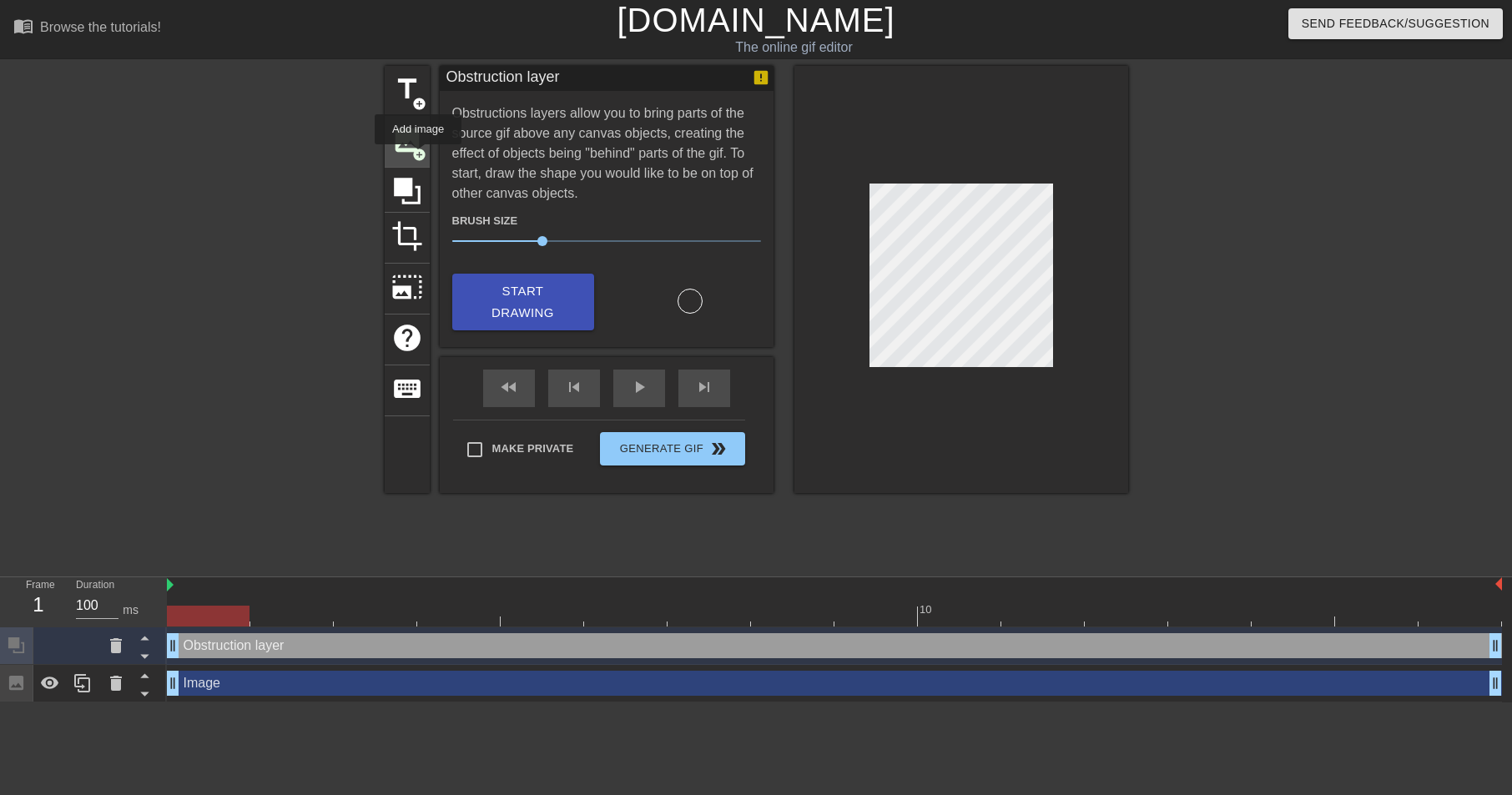
click at [416, 135] on span "image" at bounding box center [407, 140] width 32 height 31
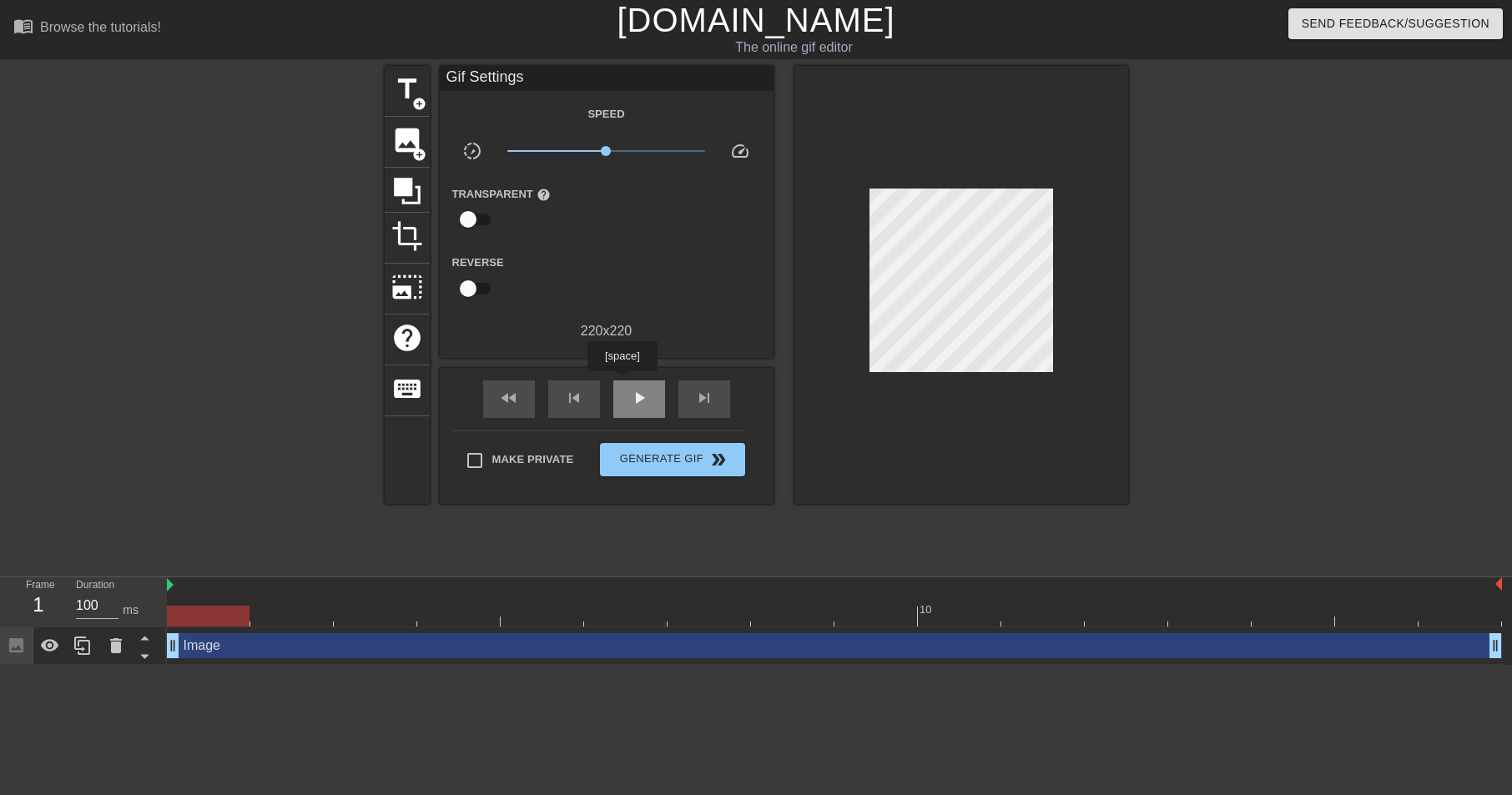
click at [625, 386] on div "play_arrow" at bounding box center [639, 399] width 52 height 37
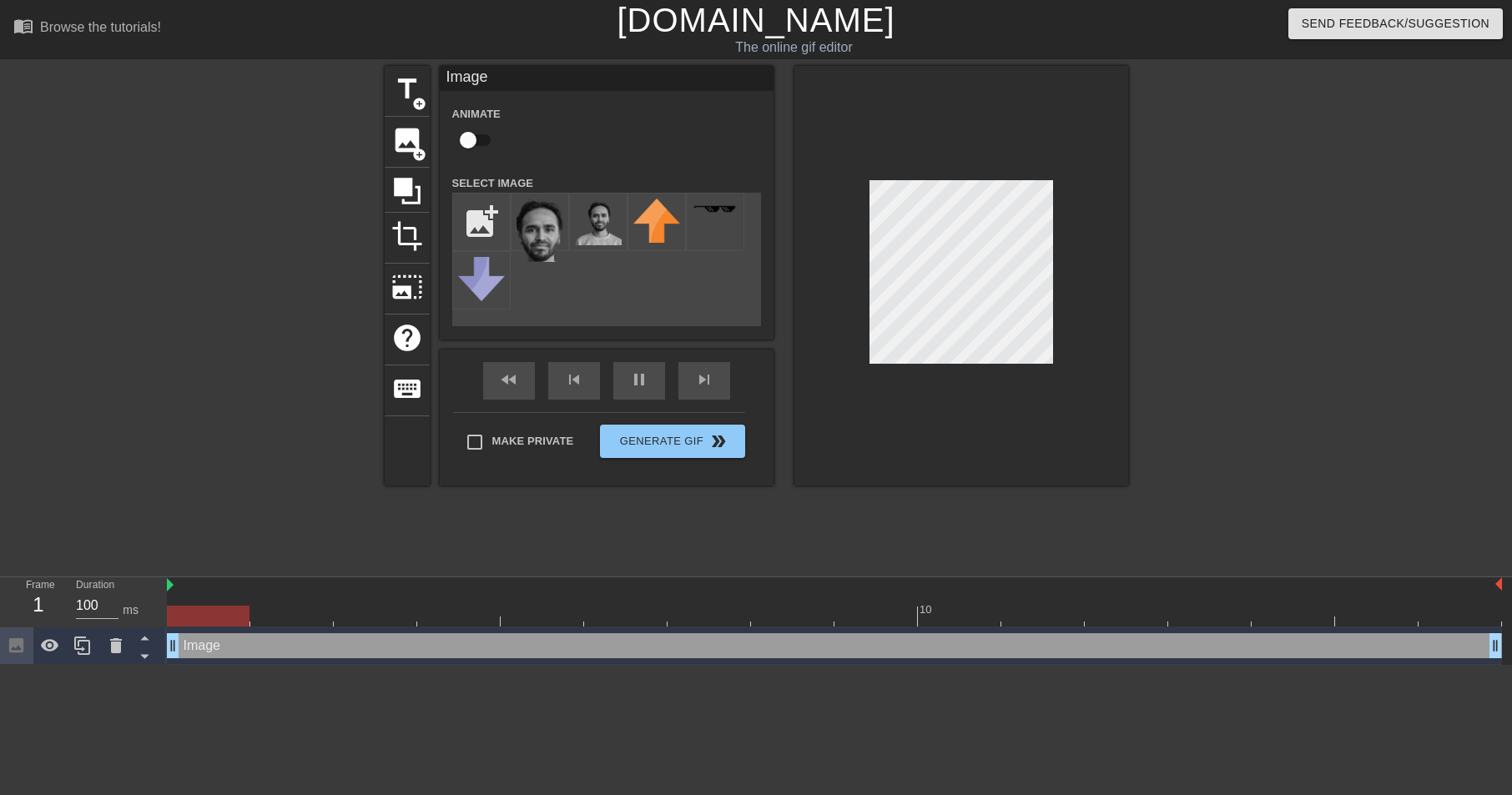
click at [1257, 307] on div at bounding box center [1273, 316] width 250 height 500
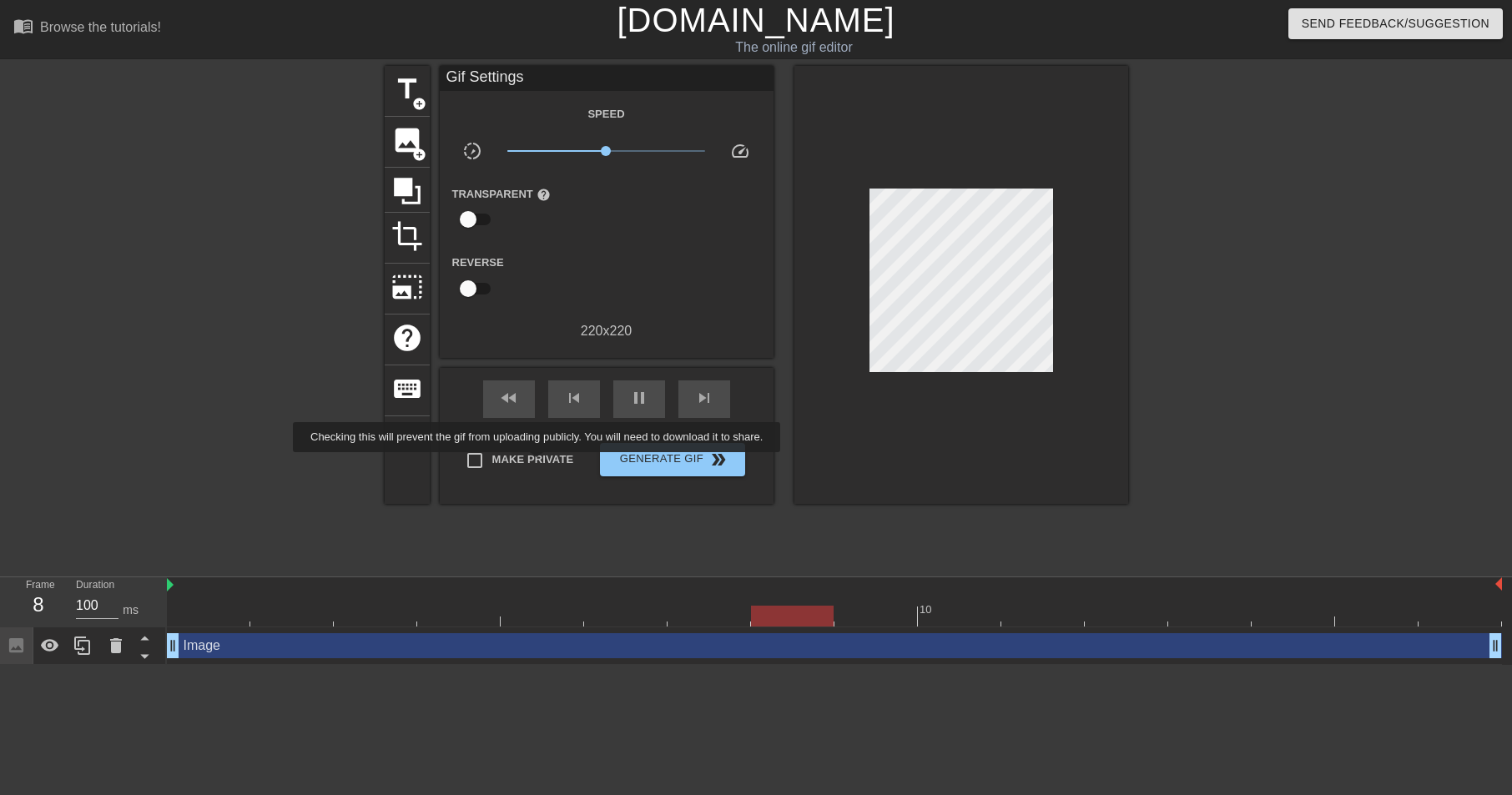
click at [550, 464] on span "Make Private" at bounding box center [533, 460] width 82 height 17
click at [492, 464] on input "Make Private" at bounding box center [474, 460] width 35 height 35
checkbox input "true"
click at [711, 462] on span "double_arrow" at bounding box center [719, 460] width 20 height 20
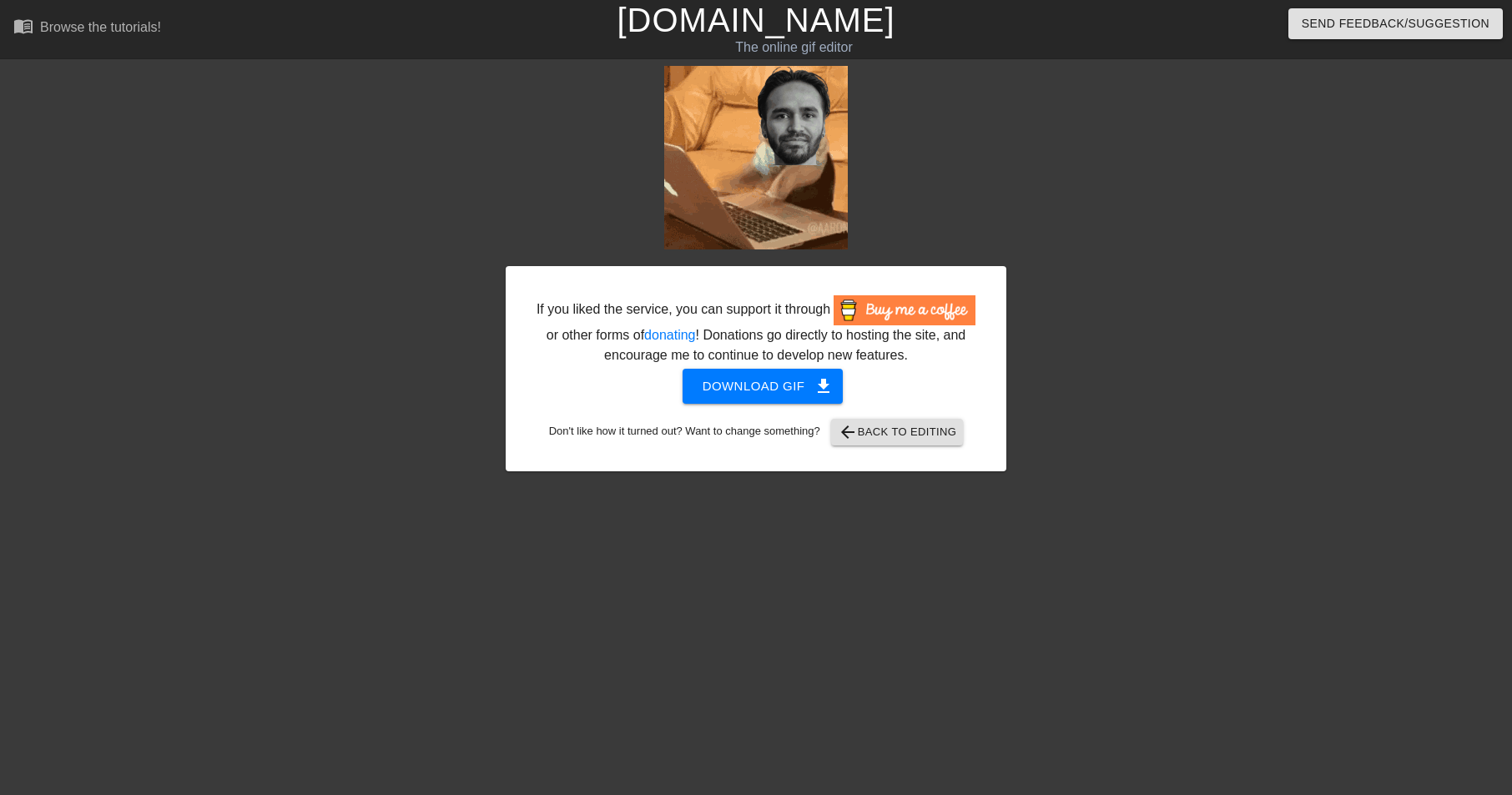
click at [792, 181] on img at bounding box center [756, 157] width 184 height 184
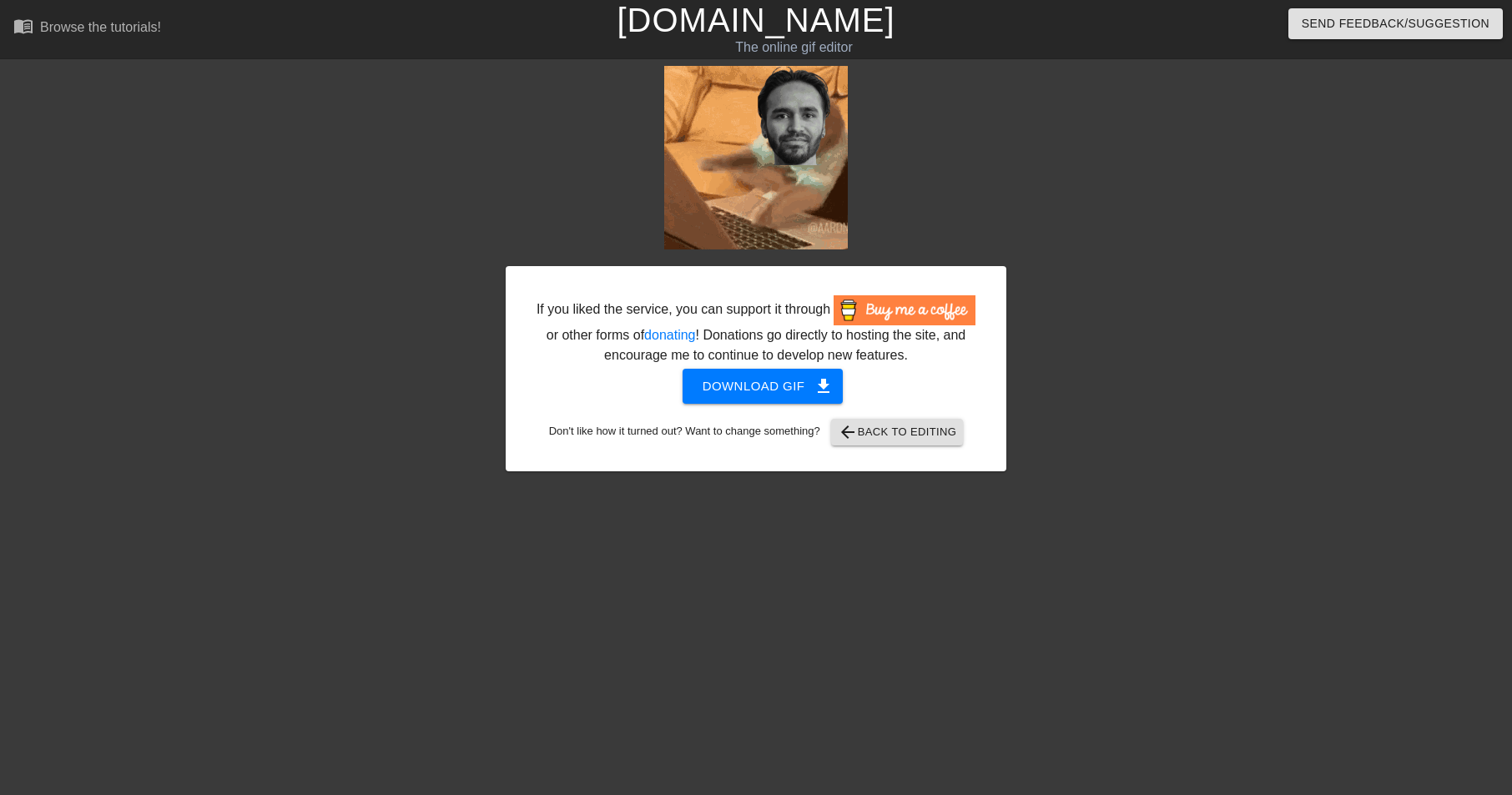
click at [792, 181] on img at bounding box center [756, 157] width 184 height 184
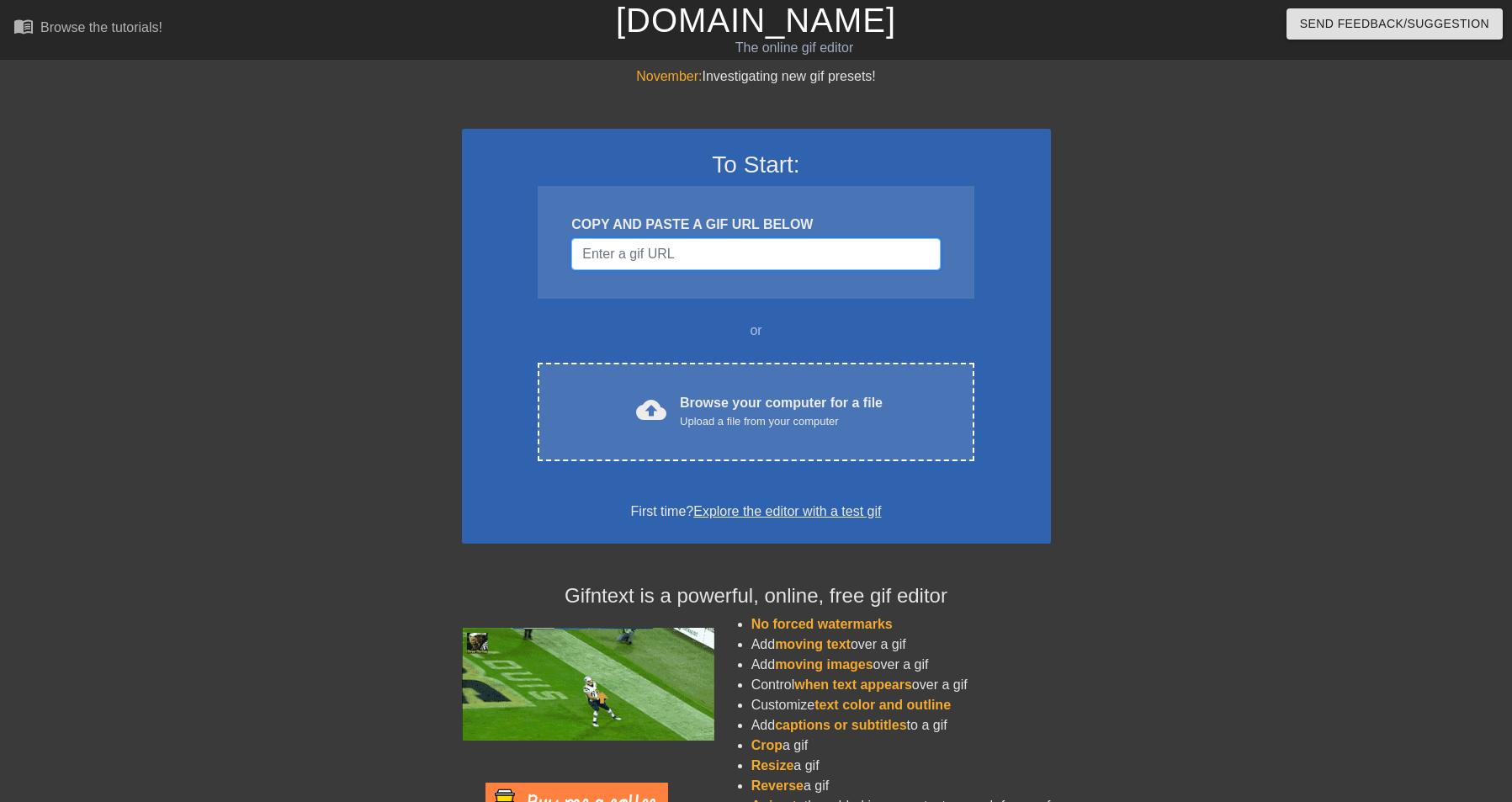
click at [763, 240] on input "Username" at bounding box center [755, 253] width 368 height 32
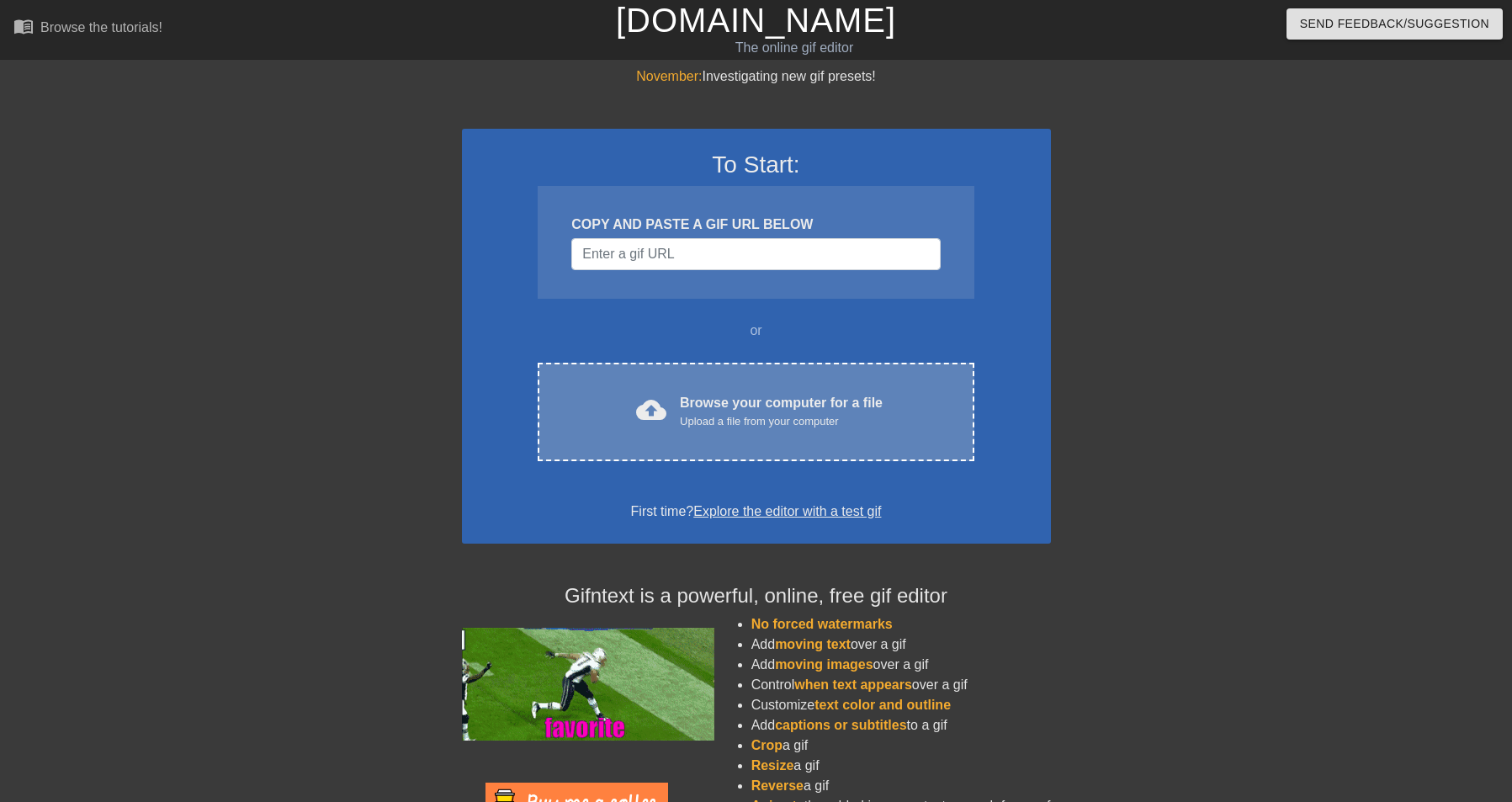
click at [802, 411] on div "Browse your computer for a file Upload a file from your computer" at bounding box center [781, 411] width 203 height 37
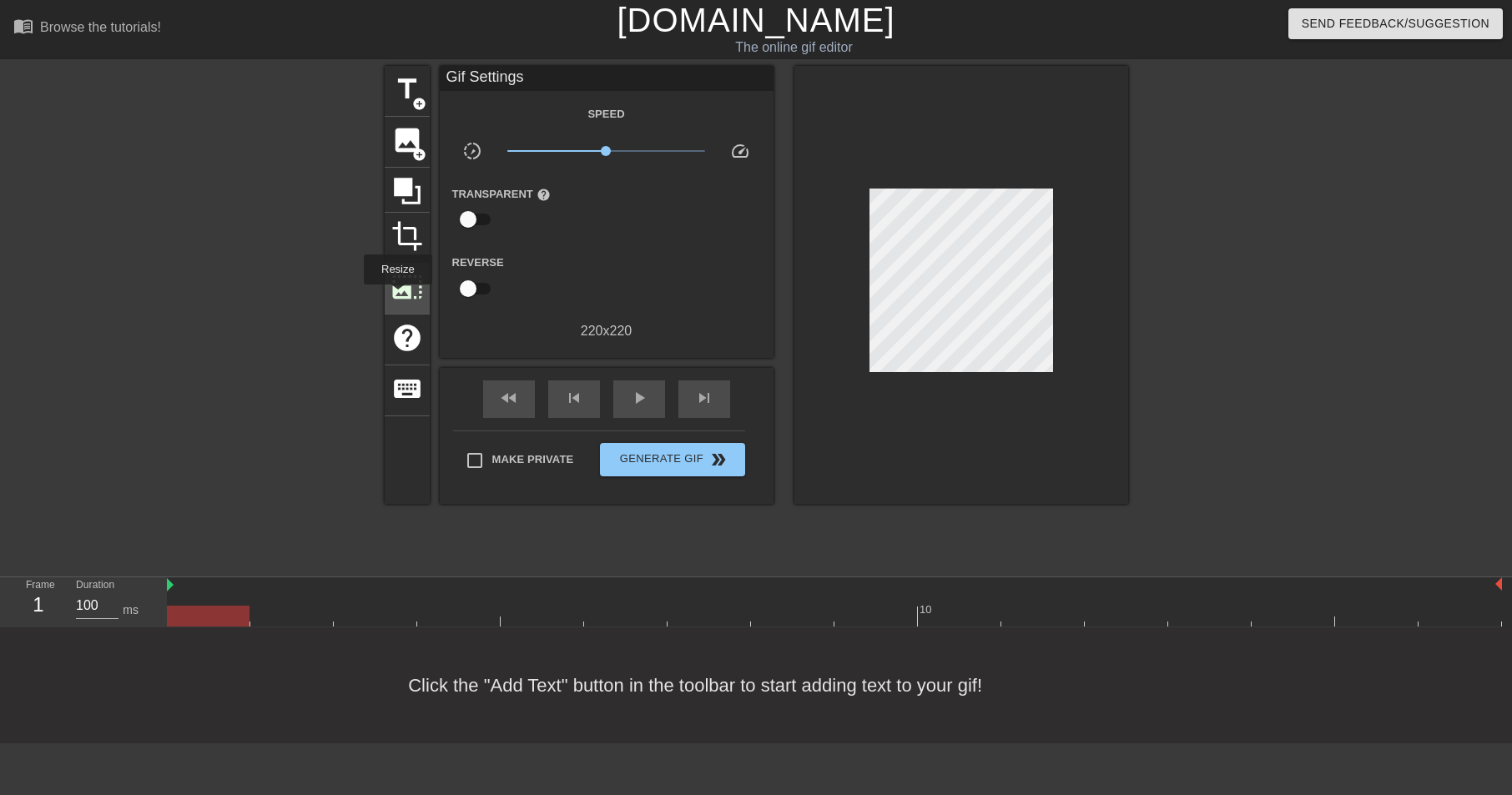
click at [398, 296] on span "photo_size_select_large" at bounding box center [407, 286] width 32 height 31
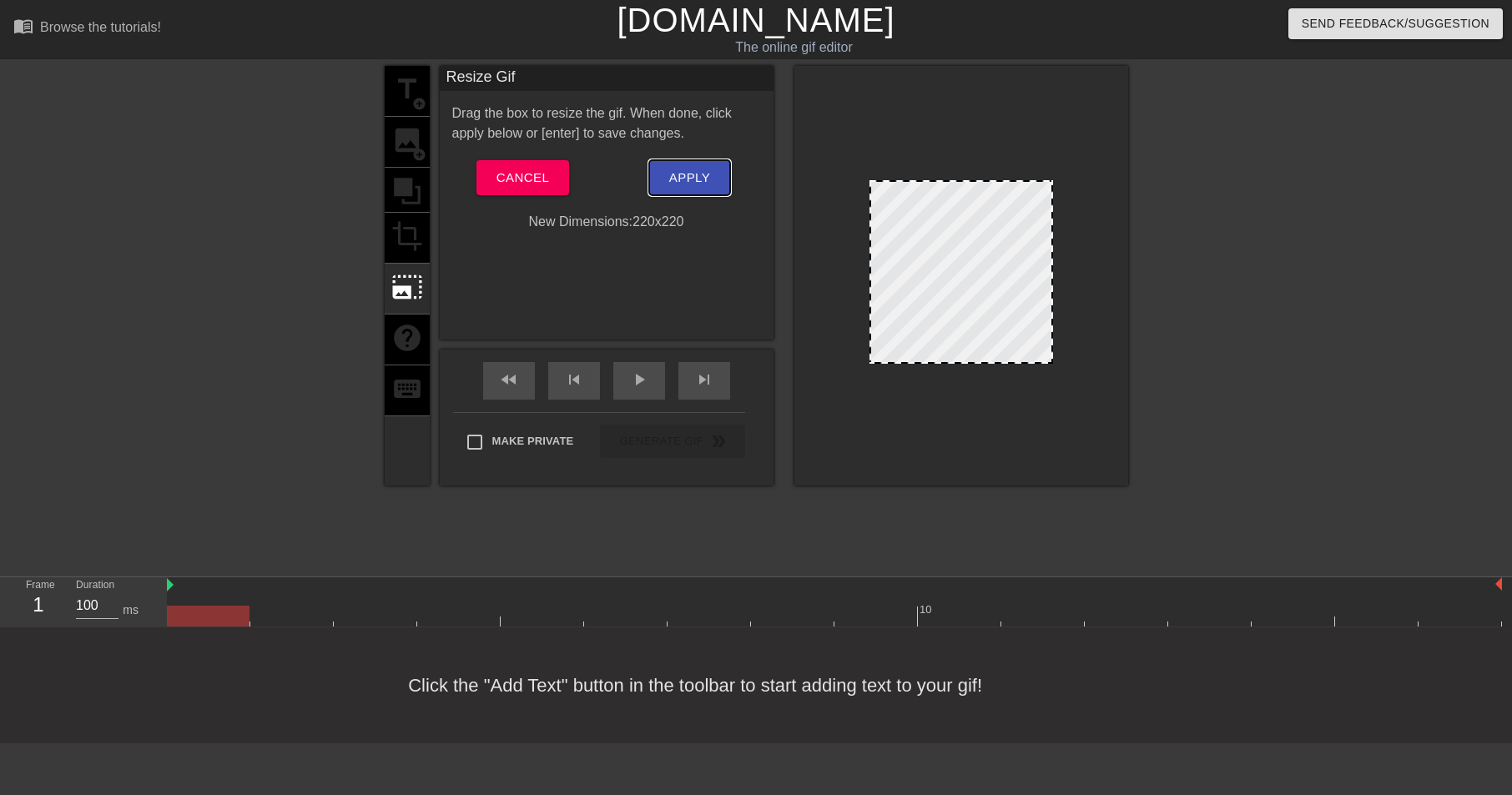
click at [694, 178] on span "Apply" at bounding box center [690, 177] width 41 height 21
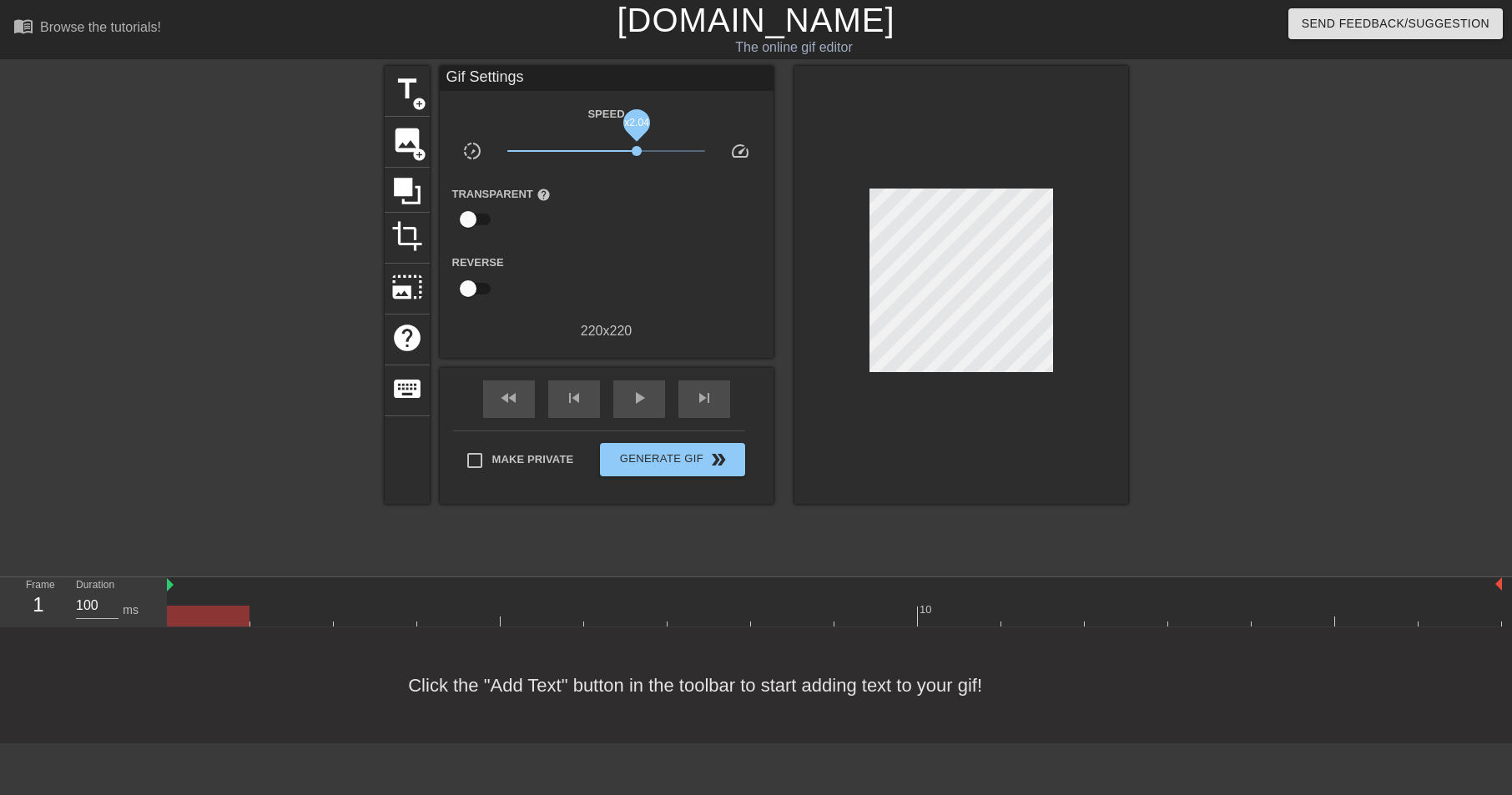
drag, startPoint x: 605, startPoint y: 153, endPoint x: 637, endPoint y: 153, distance: 32.0
click at [637, 153] on span "x2.04" at bounding box center [637, 151] width 10 height 10
click at [624, 407] on div "play_arrow" at bounding box center [639, 399] width 52 height 37
drag, startPoint x: 632, startPoint y: 152, endPoint x: 553, endPoint y: 152, distance: 79.0
click at [553, 152] on span "x0.285" at bounding box center [553, 151] width 10 height 10
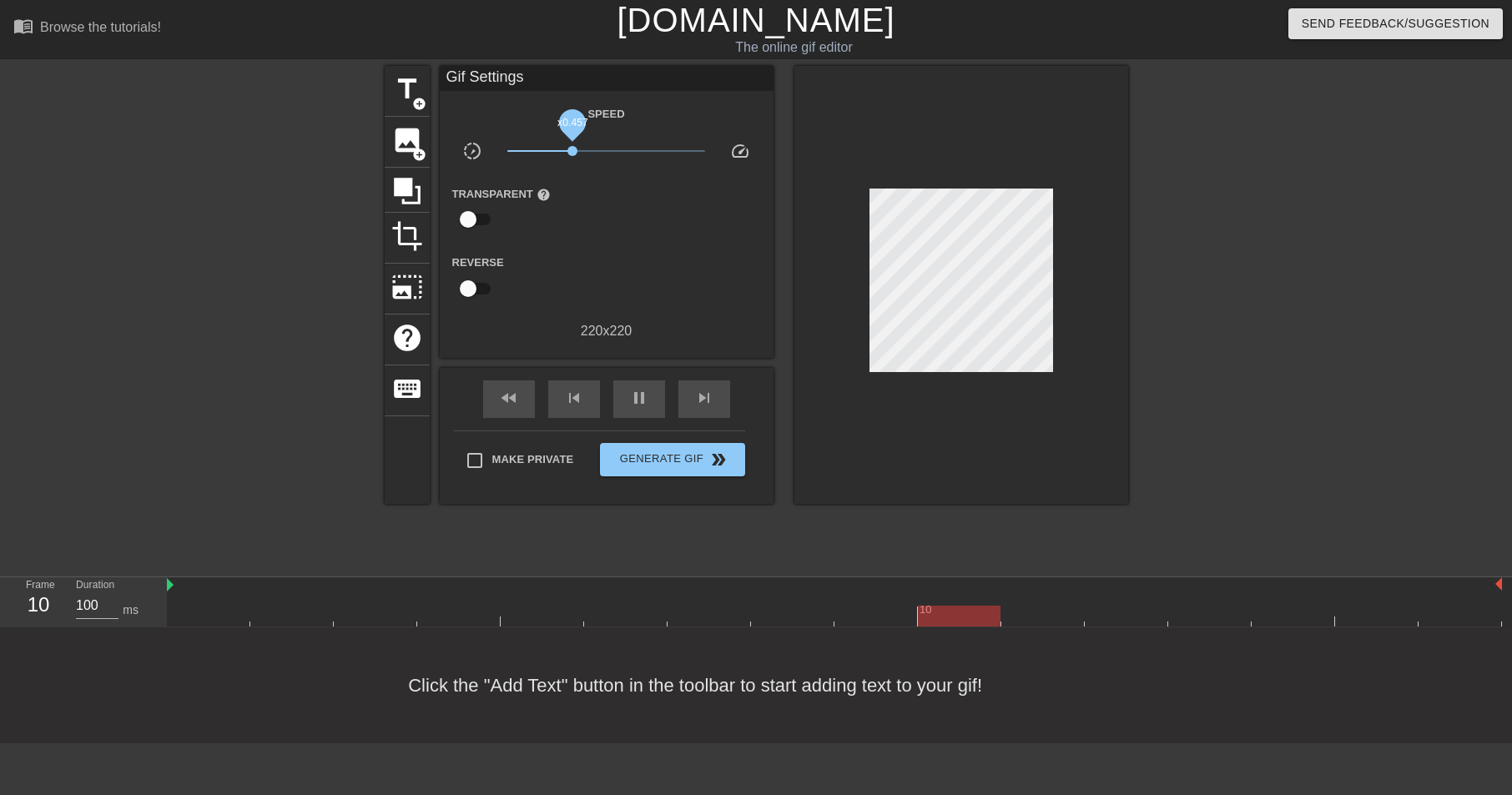
drag, startPoint x: 553, startPoint y: 153, endPoint x: 572, endPoint y: 154, distance: 19.0
click at [572, 154] on span "x0.457" at bounding box center [572, 151] width 10 height 10
drag, startPoint x: 572, startPoint y: 154, endPoint x: 610, endPoint y: 152, distance: 38.1
click at [601, 152] on span "x0.785" at bounding box center [596, 151] width 10 height 10
click at [544, 455] on span "Make Private" at bounding box center [533, 460] width 82 height 17
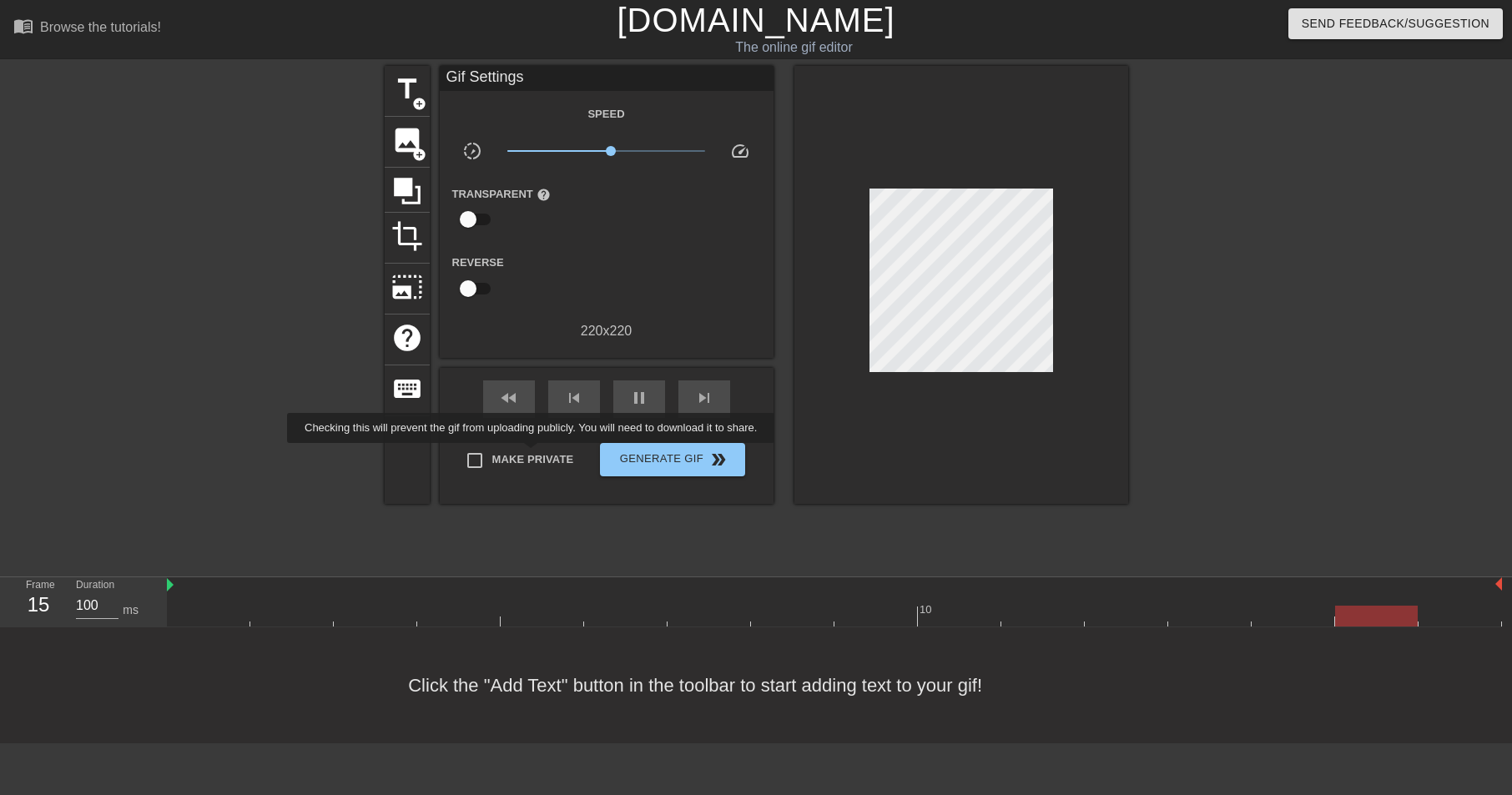
click at [492, 455] on input "Make Private" at bounding box center [474, 460] width 35 height 35
checkbox input "true"
click at [407, 100] on span "title" at bounding box center [407, 89] width 32 height 31
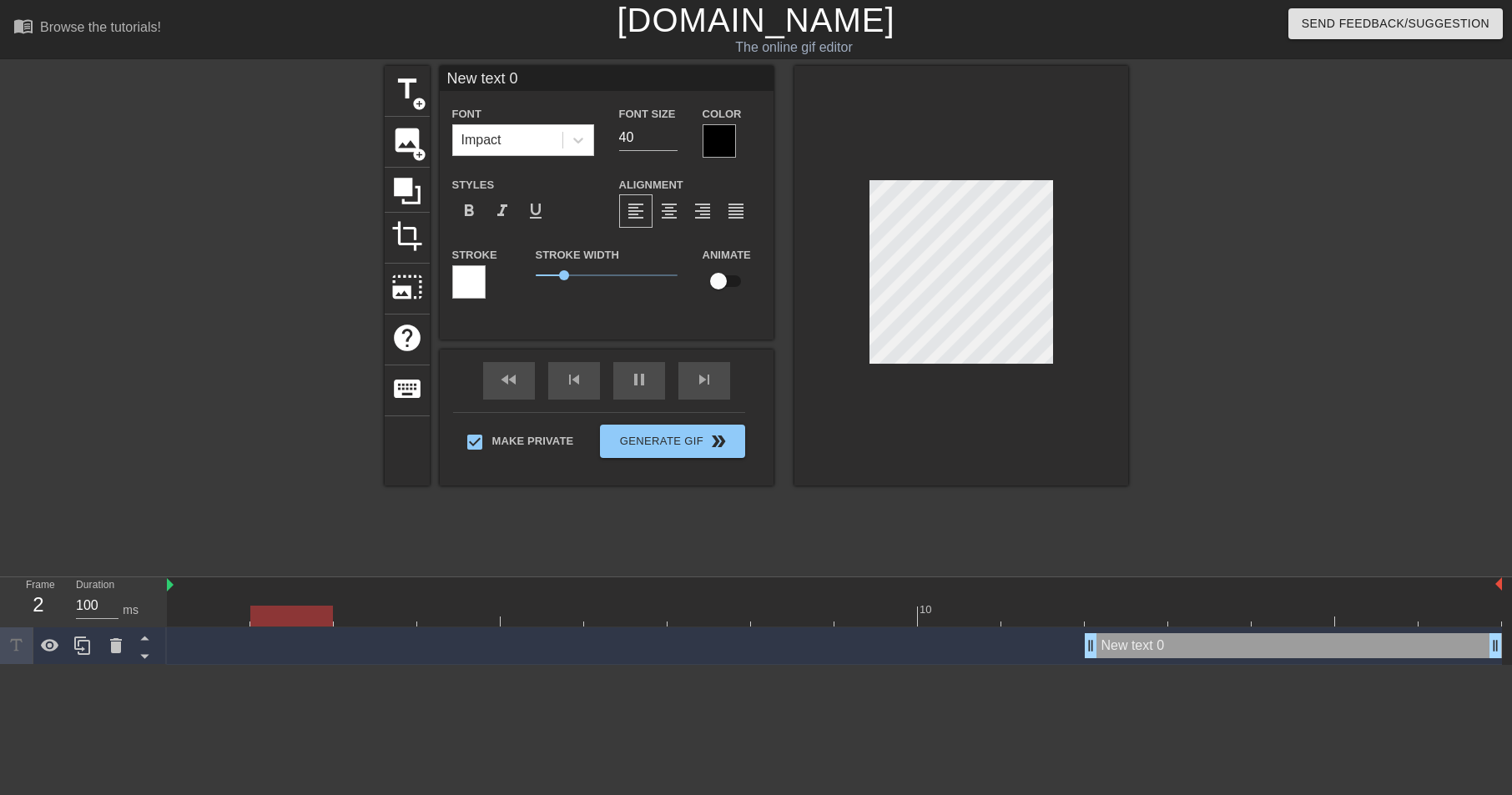
scroll to position [3, 3]
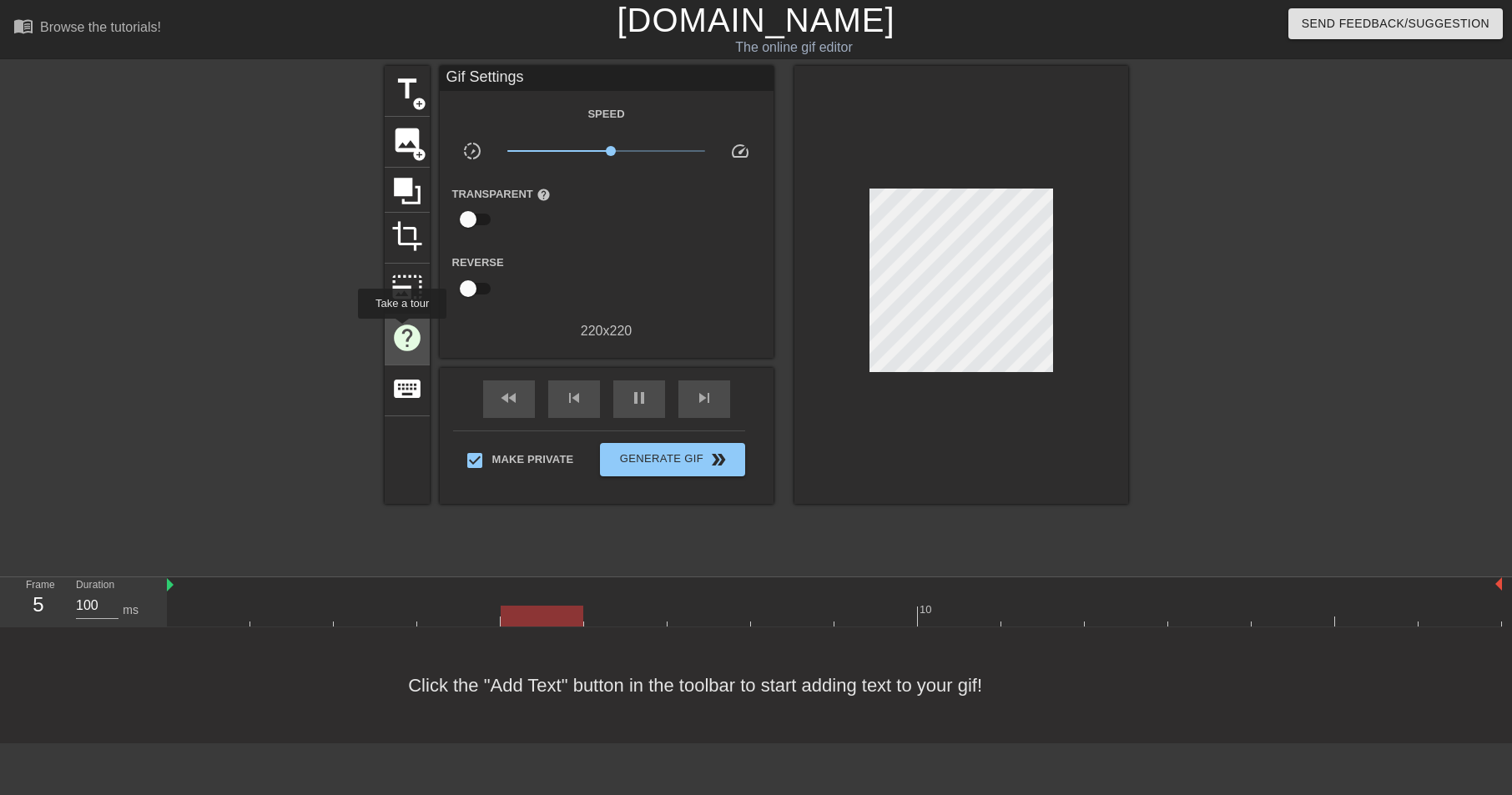
click at [403, 330] on span "help" at bounding box center [407, 337] width 32 height 31
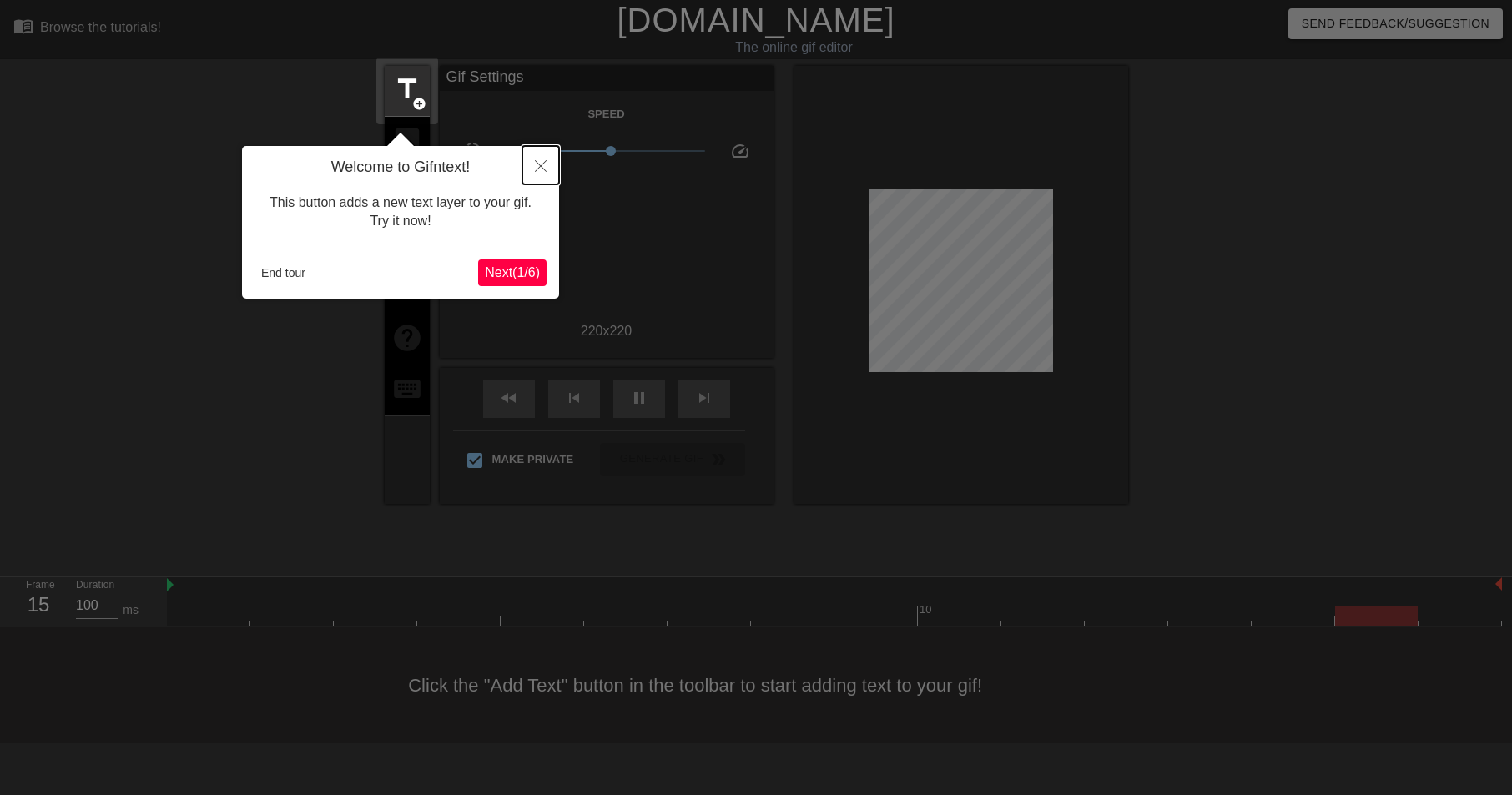
click at [538, 164] on icon "Close" at bounding box center [541, 166] width 12 height 12
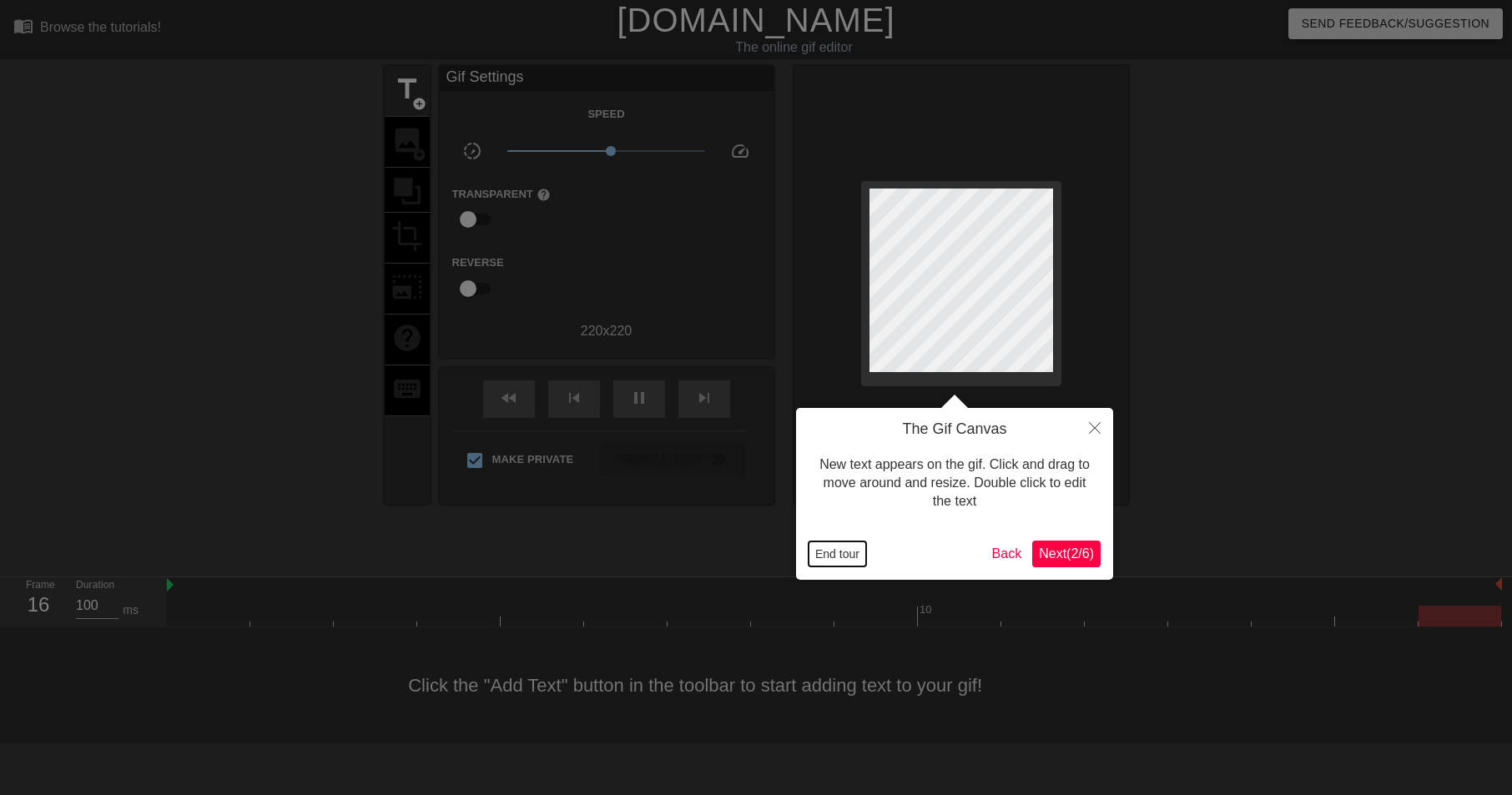
click at [849, 556] on button "End tour" at bounding box center [838, 553] width 58 height 25
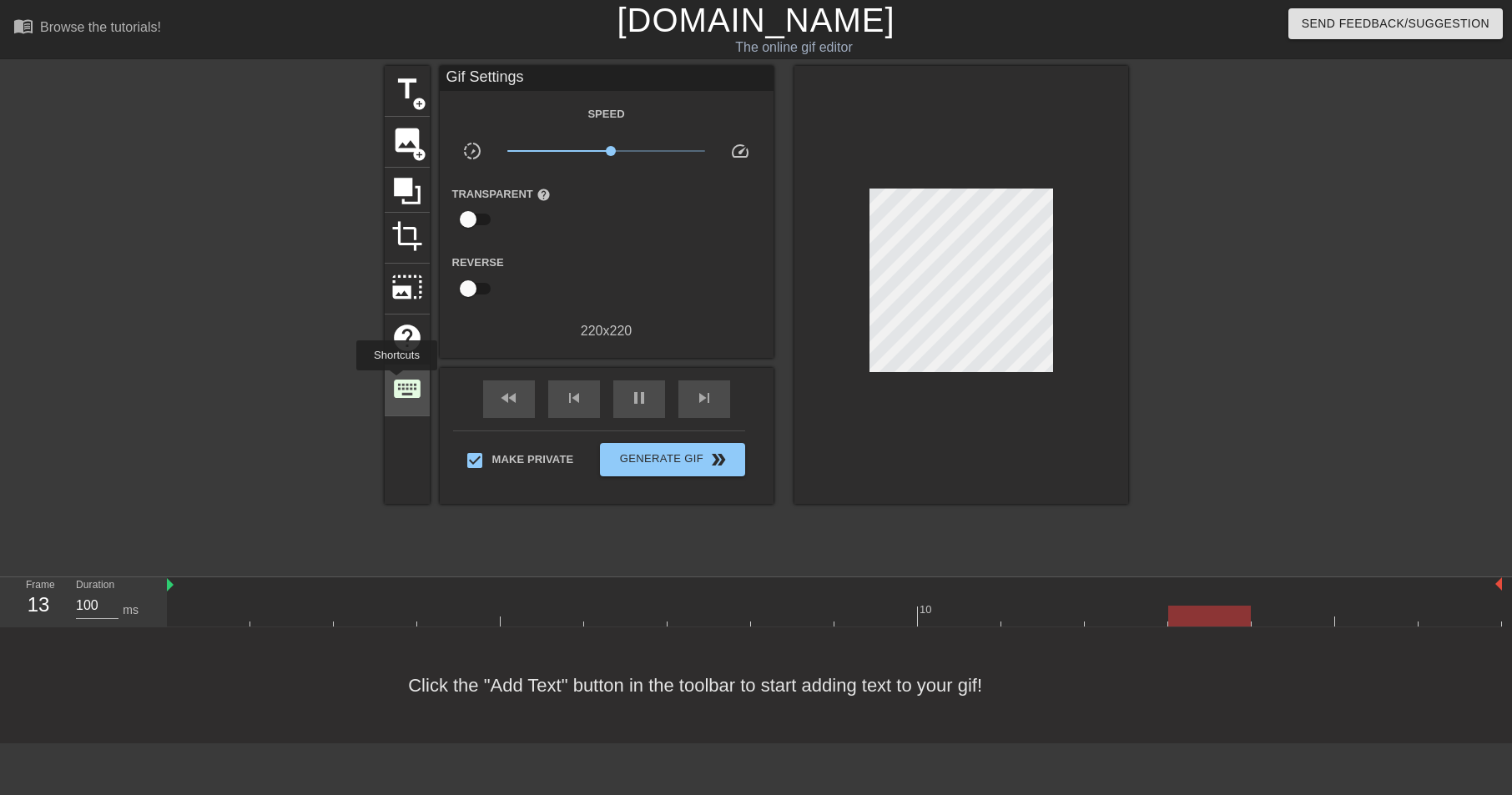
click at [398, 382] on span "keyboard" at bounding box center [407, 388] width 32 height 31
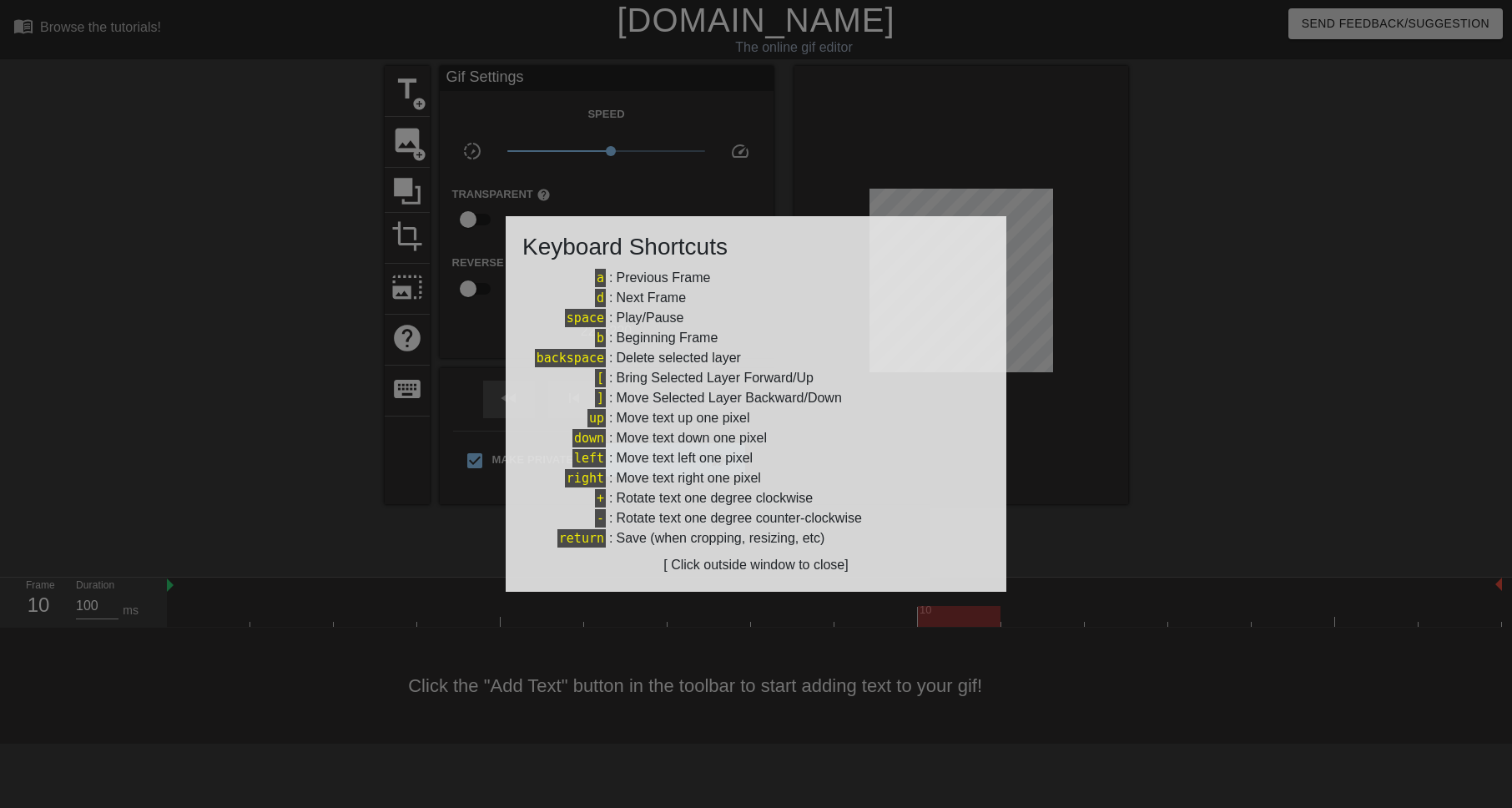
click at [943, 209] on div at bounding box center [756, 404] width 1512 height 808
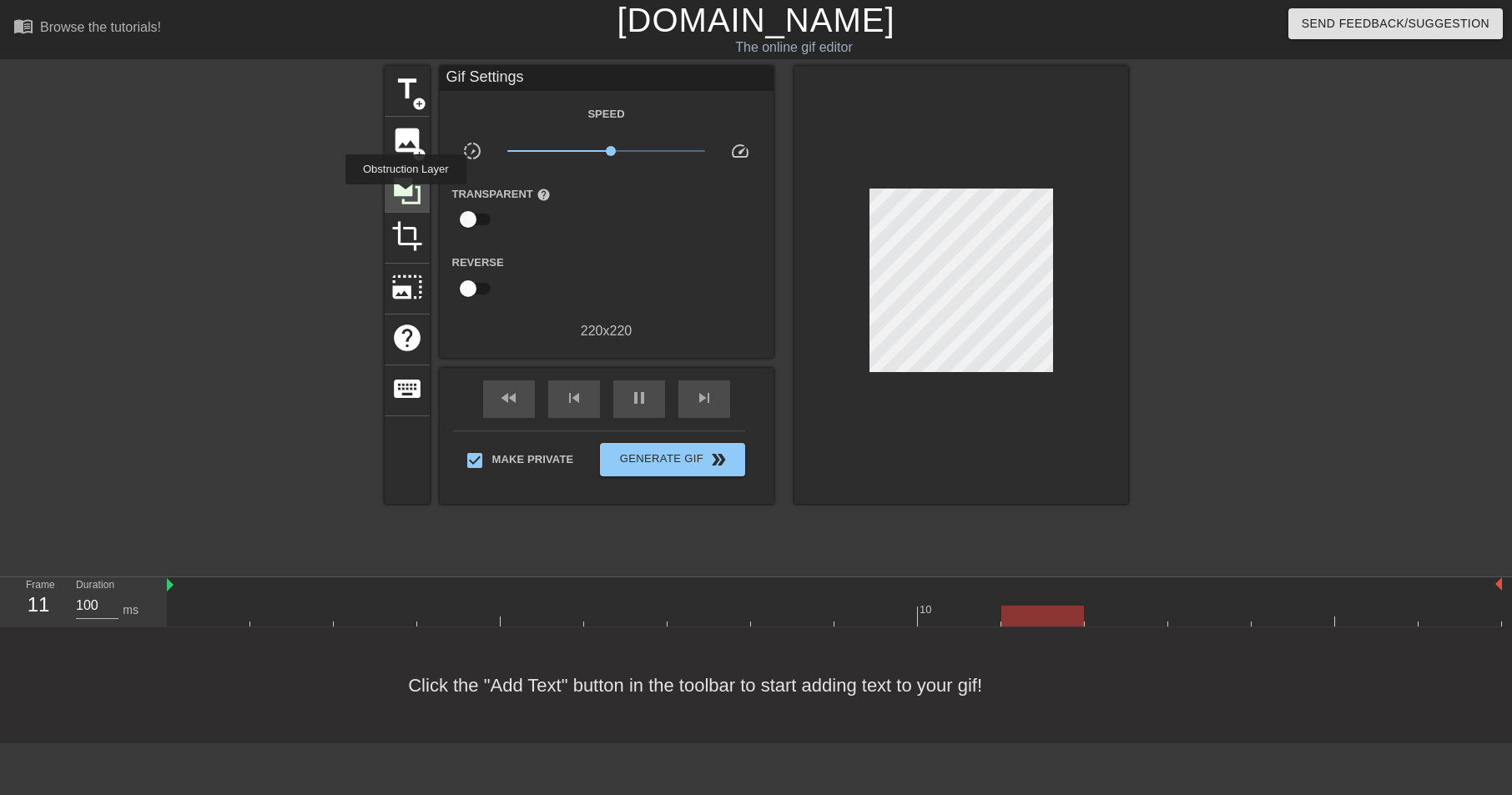
click at [408, 196] on icon at bounding box center [407, 191] width 32 height 31
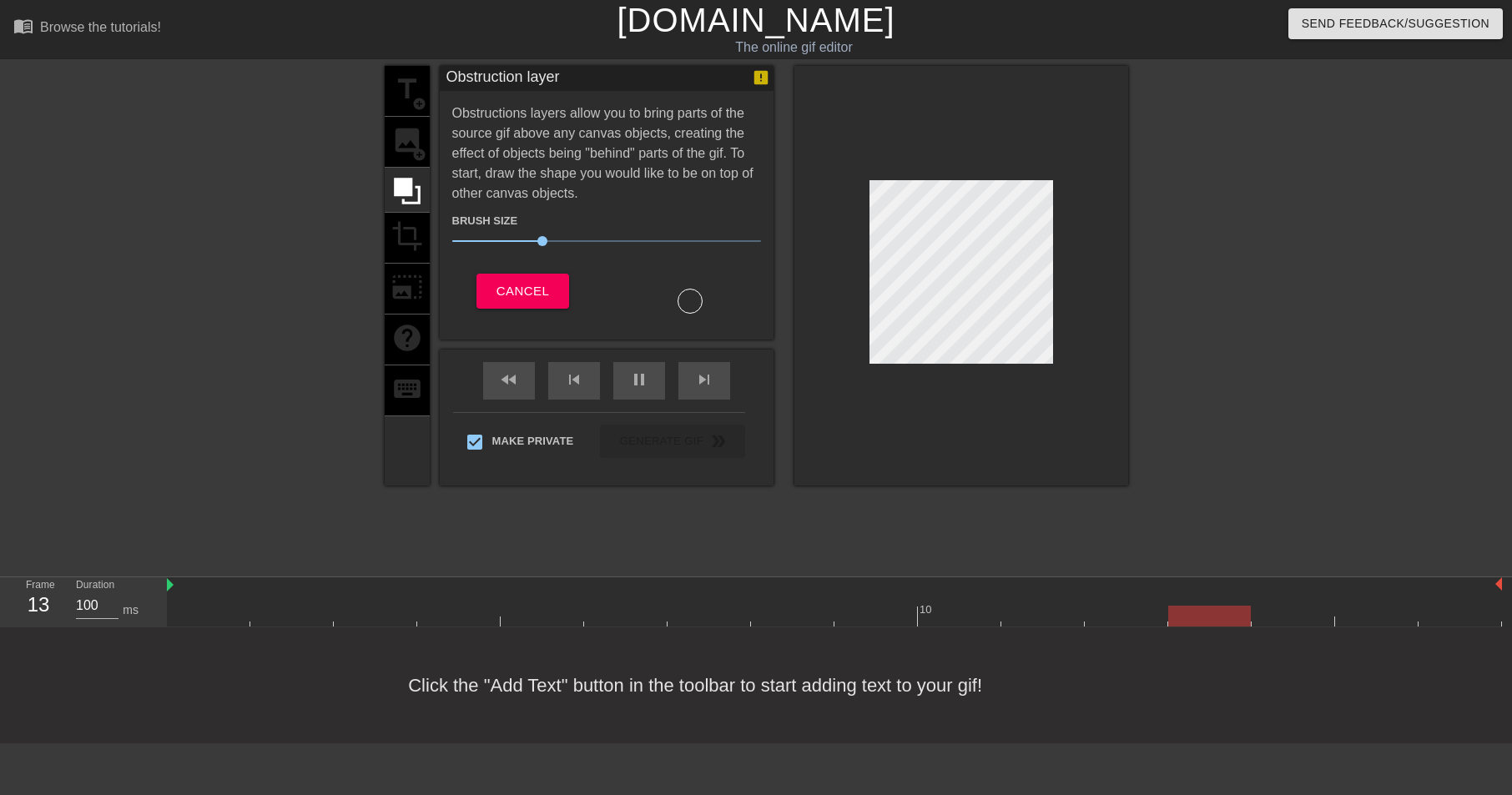
click at [425, 143] on div "title add_circle image add_circle crop photo_size_select_large help keyboard" at bounding box center [407, 275] width 45 height 420
drag, startPoint x: 545, startPoint y: 317, endPoint x: 536, endPoint y: 302, distance: 17.5
click at [545, 317] on div "Obstruction layer Obstructions layers allow you to bring parts of the source gi…" at bounding box center [606, 202] width 334 height 273
click at [536, 302] on button "Cancel" at bounding box center [523, 290] width 93 height 35
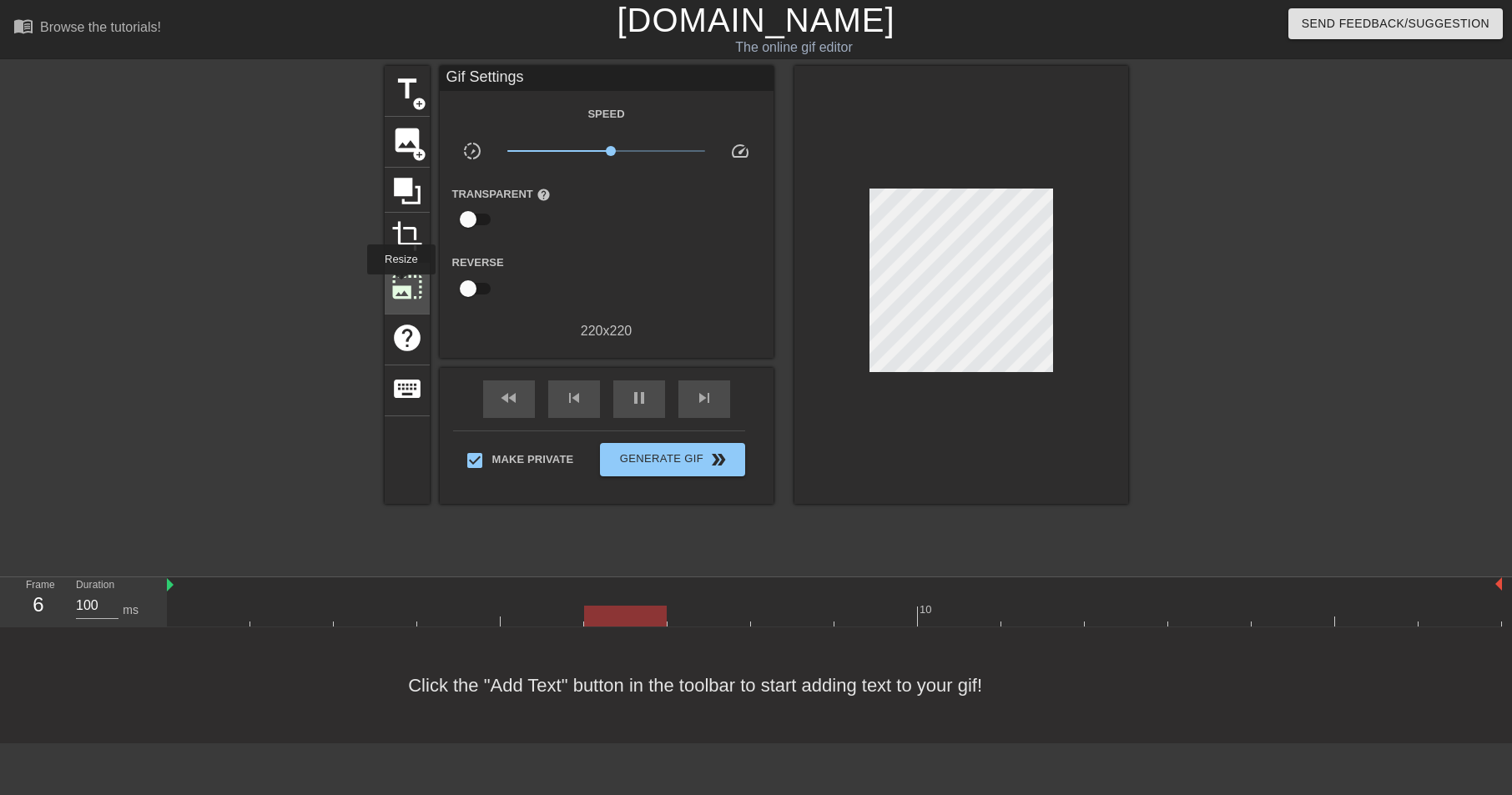
click at [401, 286] on span "photo_size_select_large" at bounding box center [407, 286] width 32 height 31
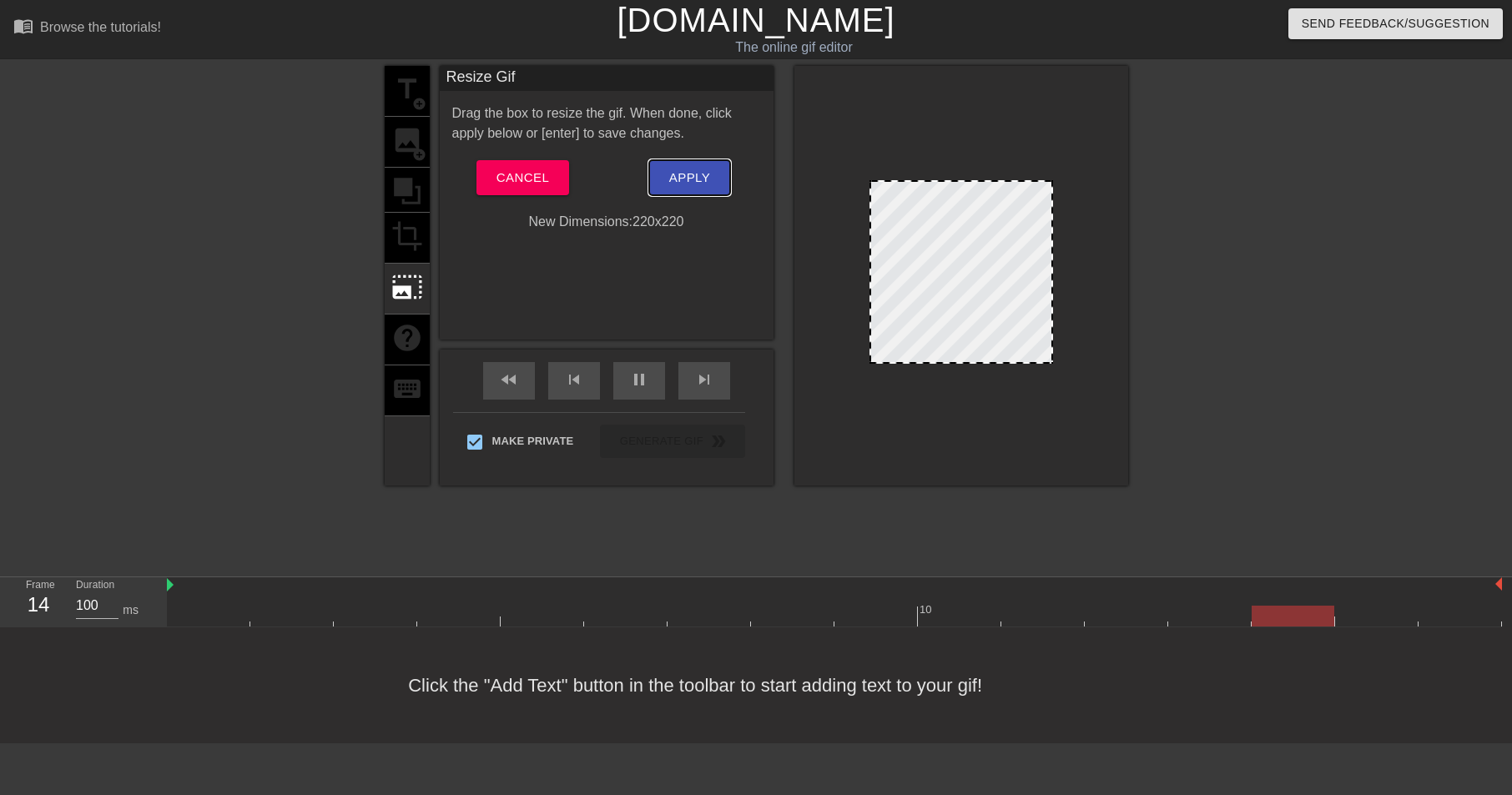
click at [689, 188] on button "Apply" at bounding box center [689, 177] width 81 height 35
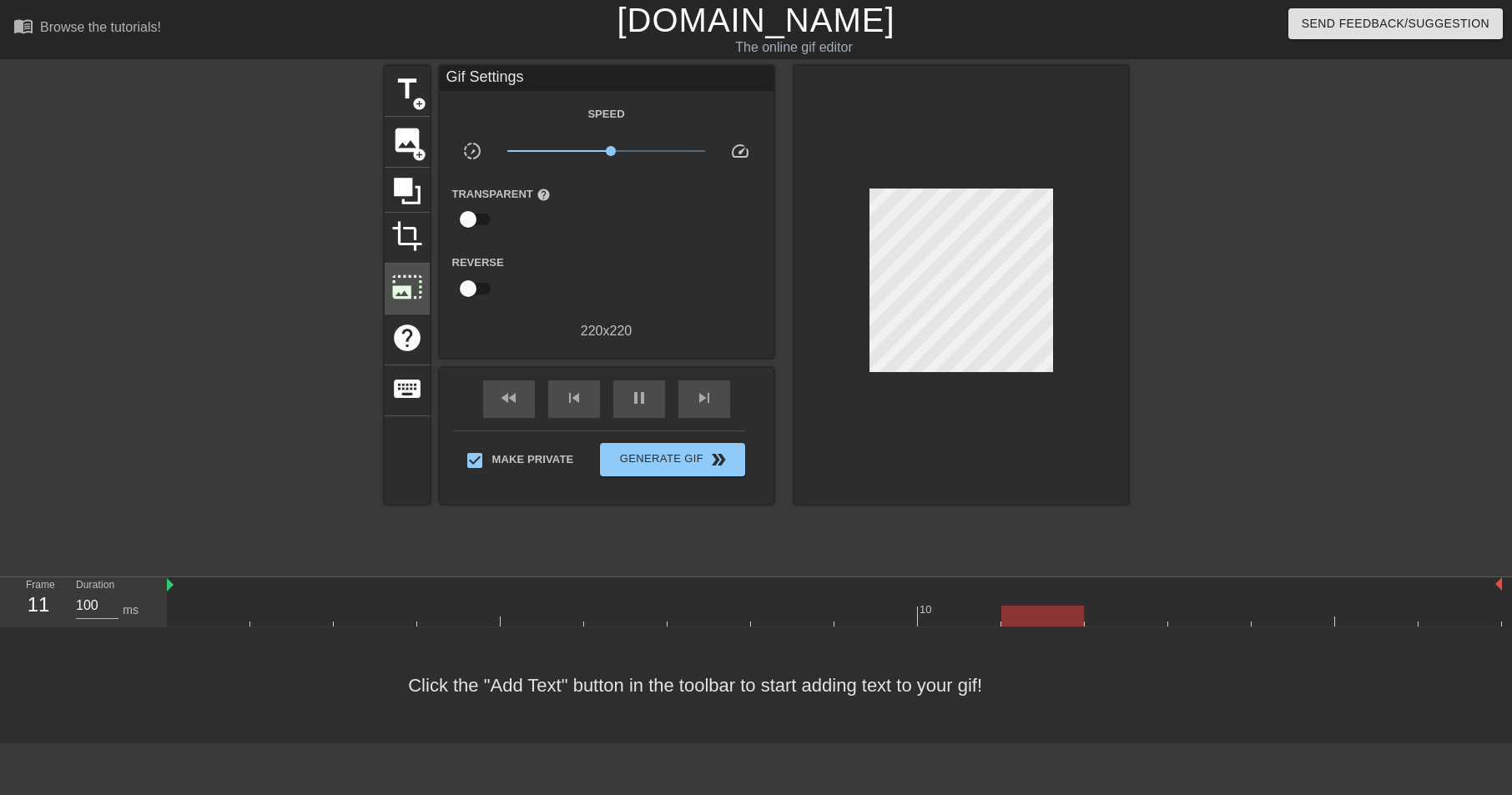
click at [397, 280] on span "photo_size_select_large" at bounding box center [407, 286] width 32 height 31
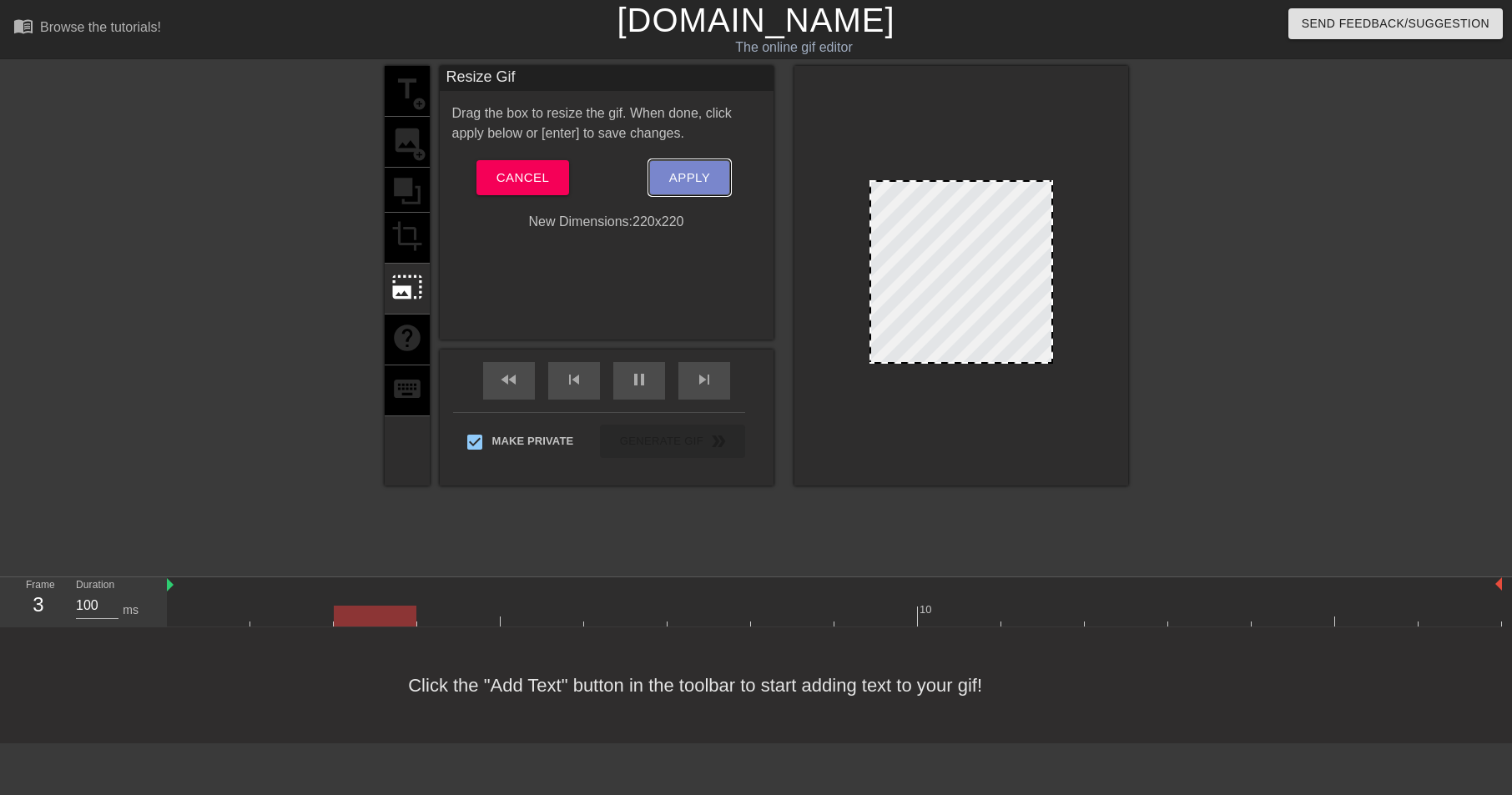
click at [689, 169] on span "Apply" at bounding box center [690, 177] width 41 height 21
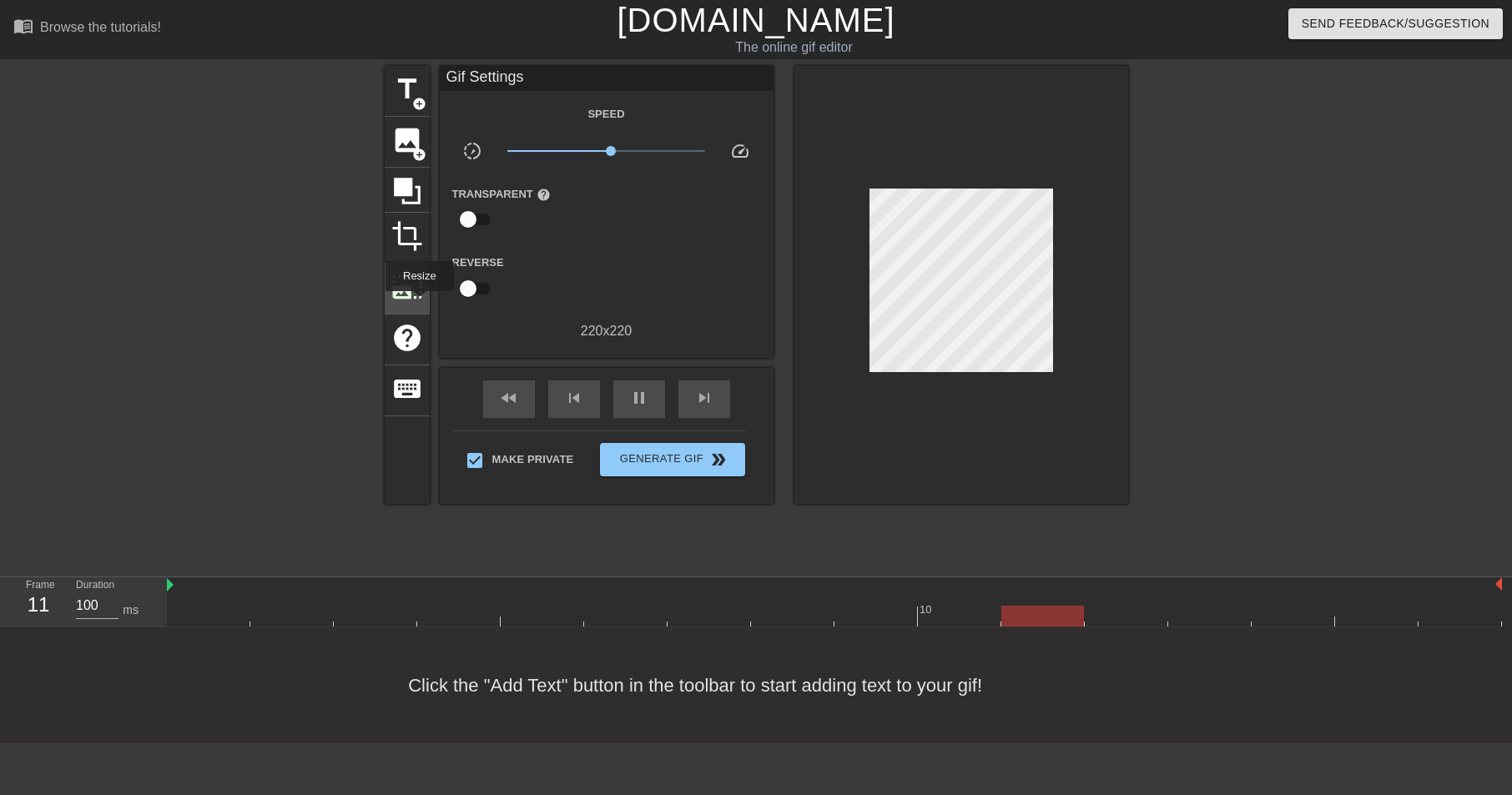
click at [420, 300] on span "photo_size_select_large" at bounding box center [407, 286] width 32 height 31
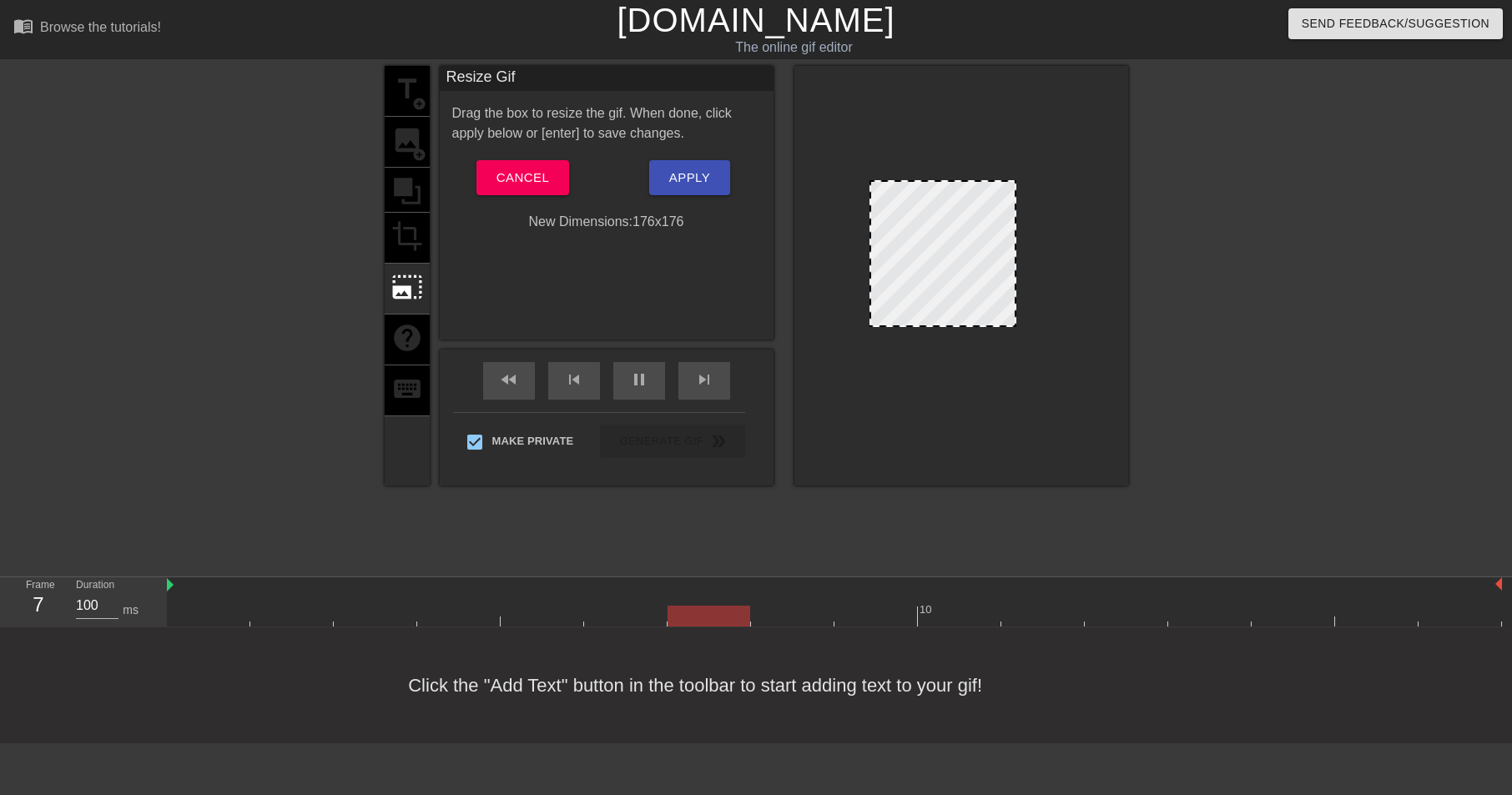
drag, startPoint x: 1051, startPoint y: 361, endPoint x: 1017, endPoint y: 324, distance: 50.2
click at [1017, 324] on div at bounding box center [1015, 325] width 17 height 17
click at [1011, 324] on div at bounding box center [1014, 324] width 17 height 17
click at [701, 180] on span "Apply" at bounding box center [690, 177] width 41 height 21
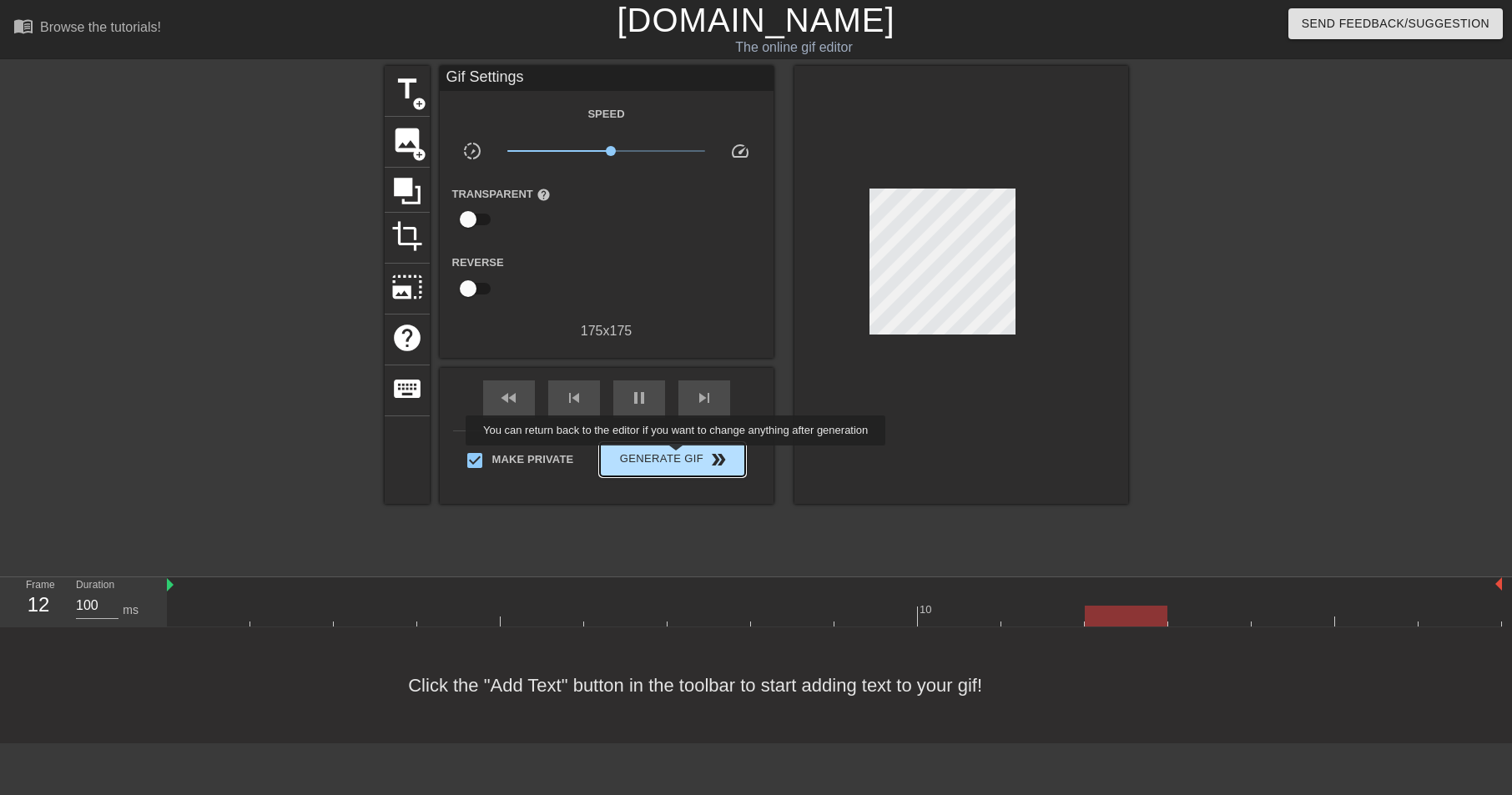
click at [687, 457] on span "Generate Gif double_arrow" at bounding box center [672, 460] width 131 height 20
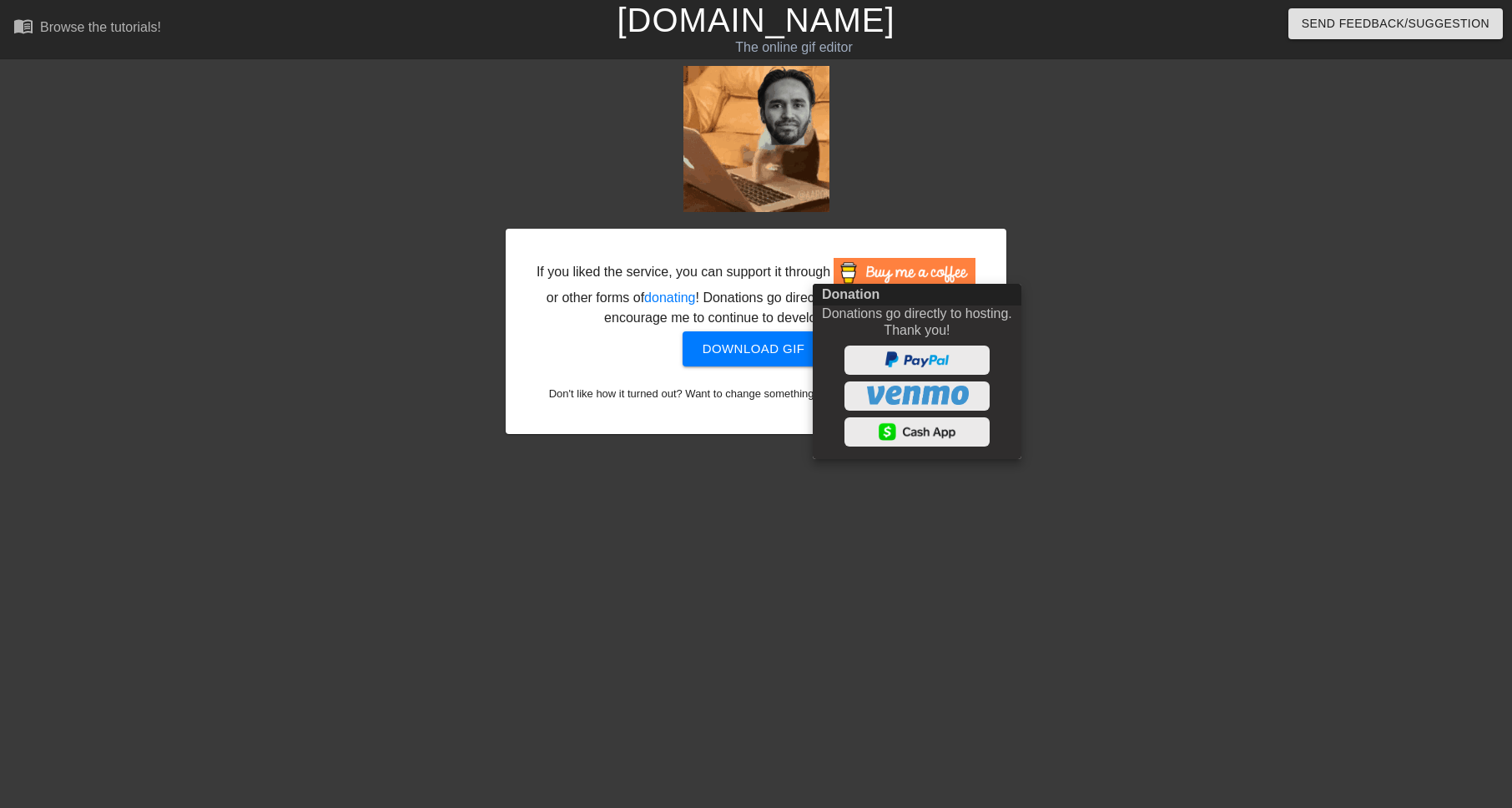
click at [757, 157] on div at bounding box center [756, 404] width 1512 height 808
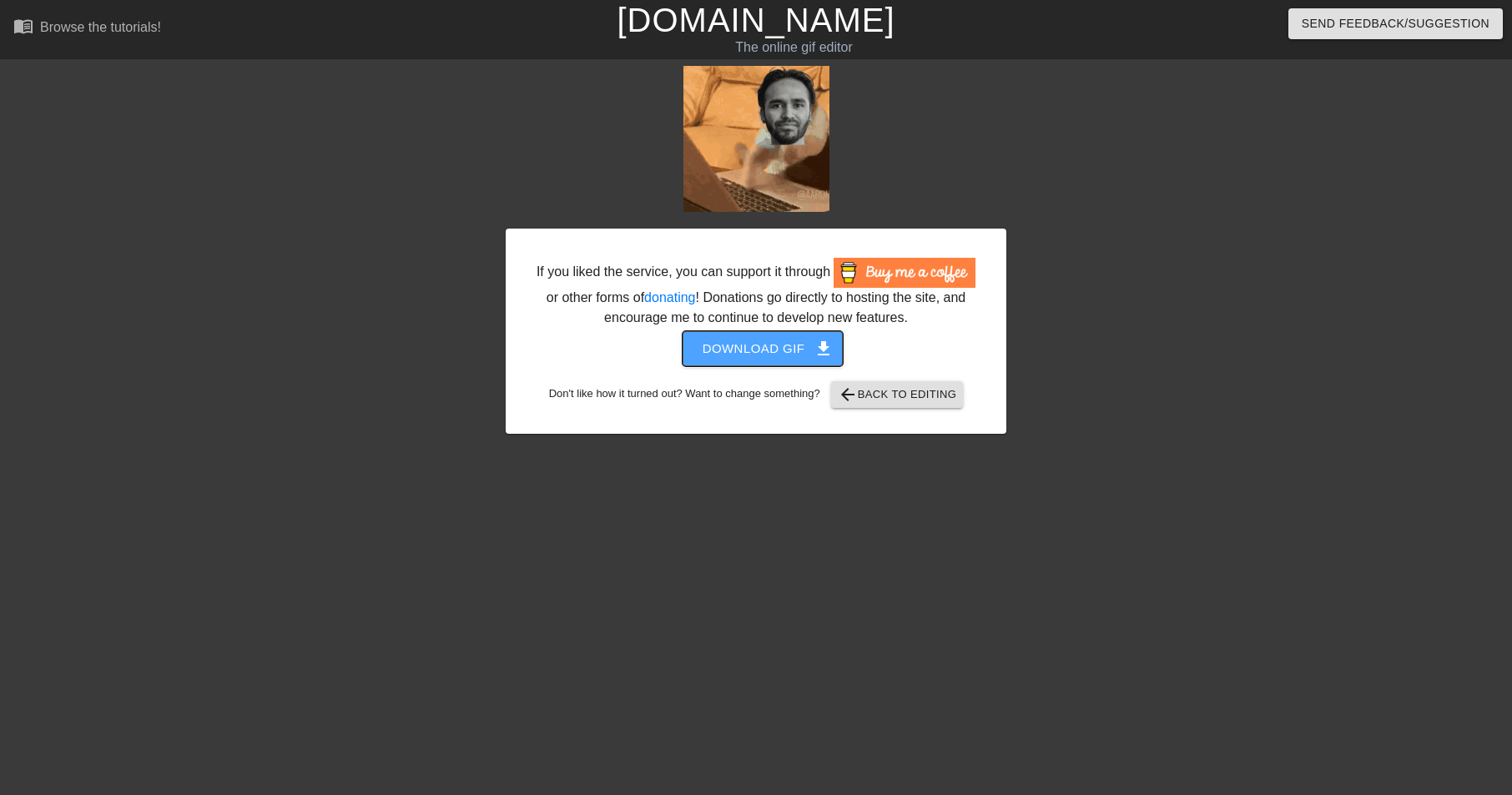
click at [793, 359] on span "Download gif get_app" at bounding box center [763, 348] width 121 height 21
